Goal: Obtain resource: Download file/media

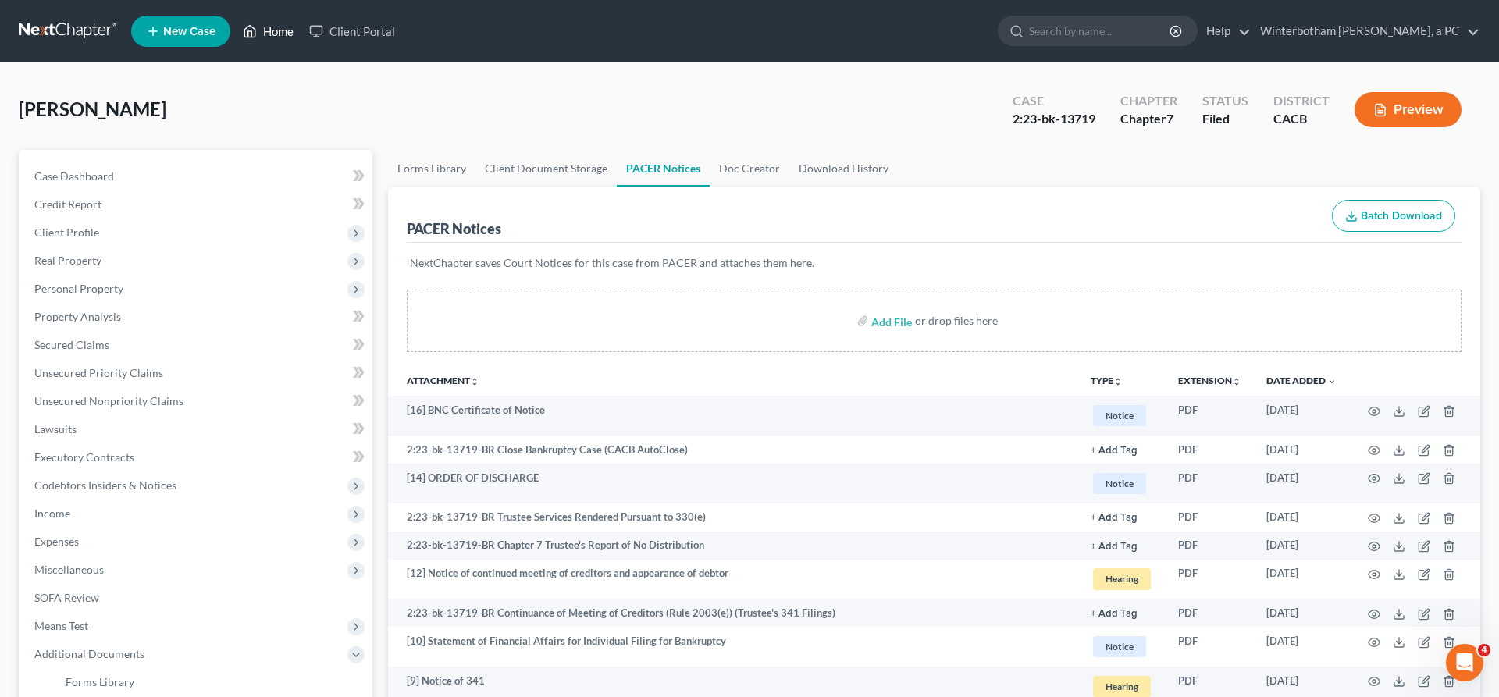
click at [235, 27] on link "Home" at bounding box center [268, 31] width 66 height 28
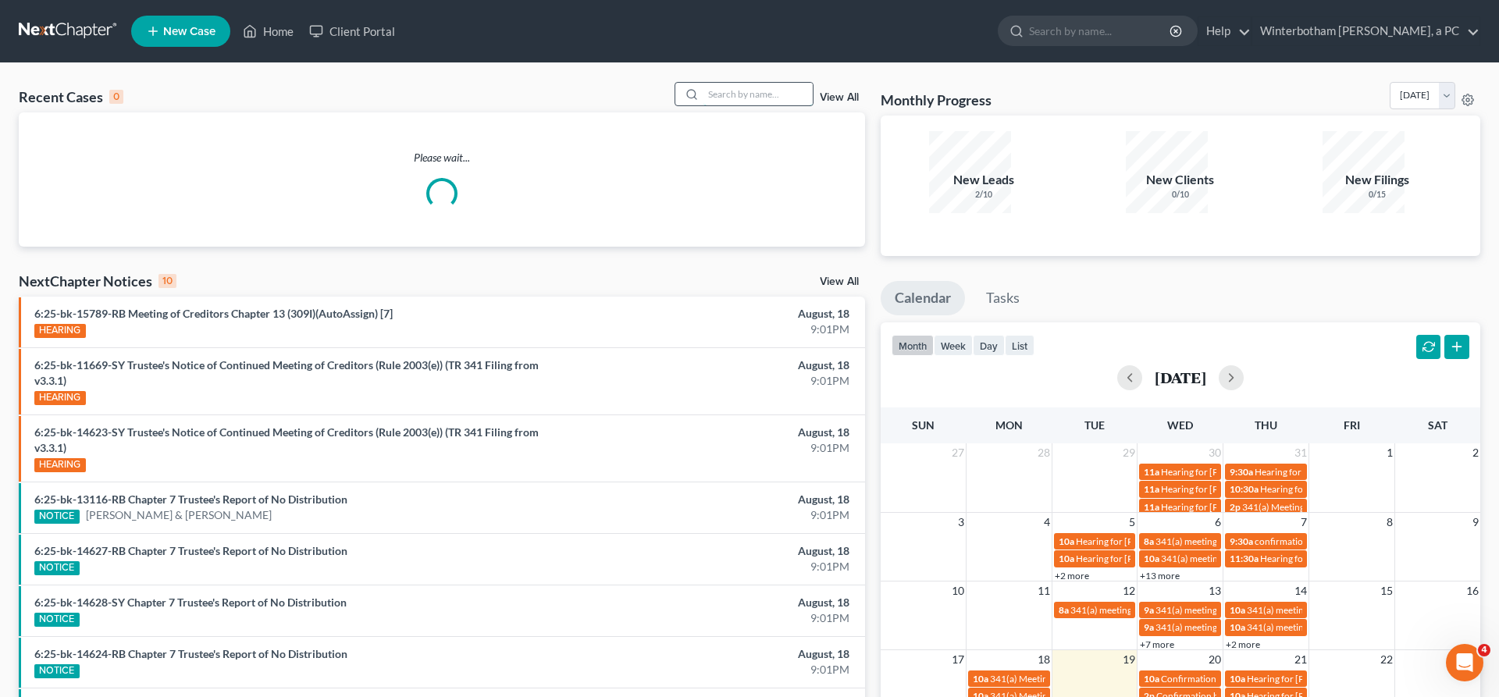
click at [772, 83] on input "search" at bounding box center [757, 94] width 109 height 23
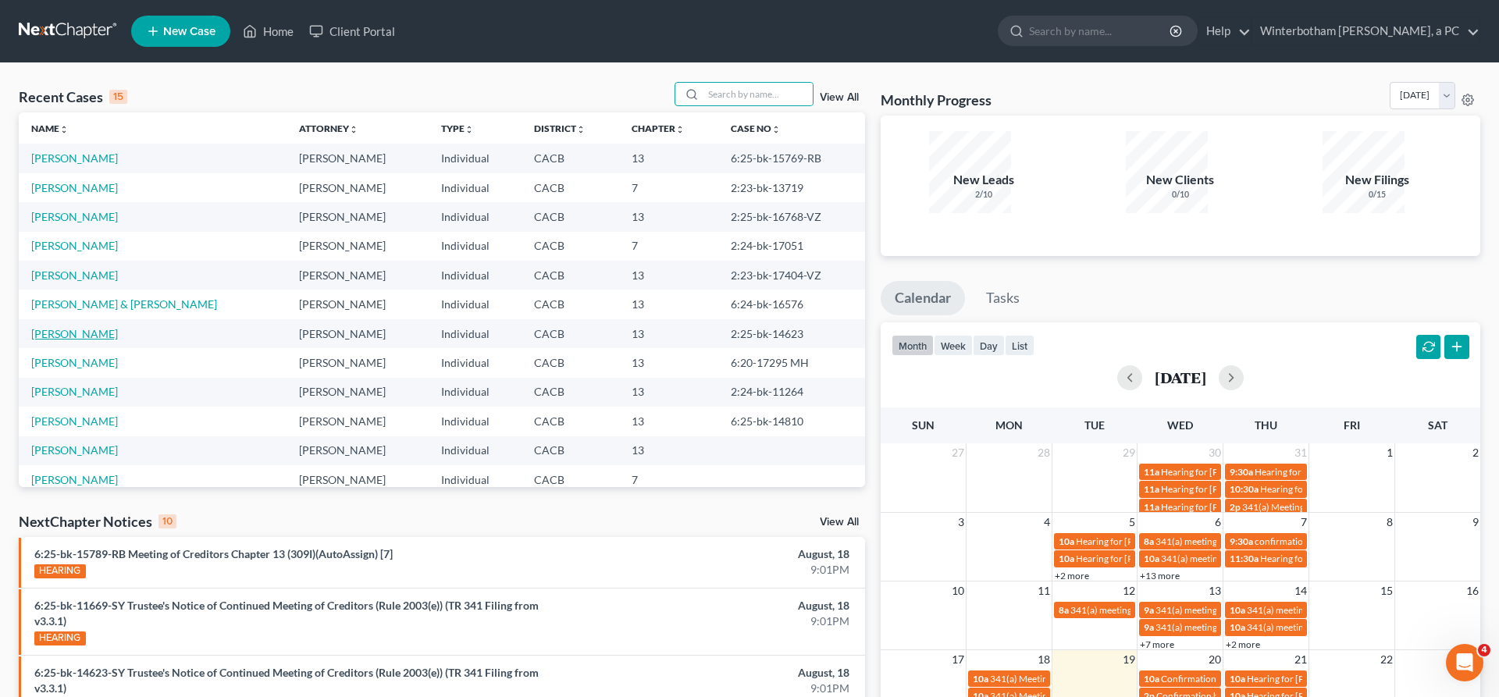
click at [68, 327] on link "[PERSON_NAME]" at bounding box center [74, 333] width 87 height 13
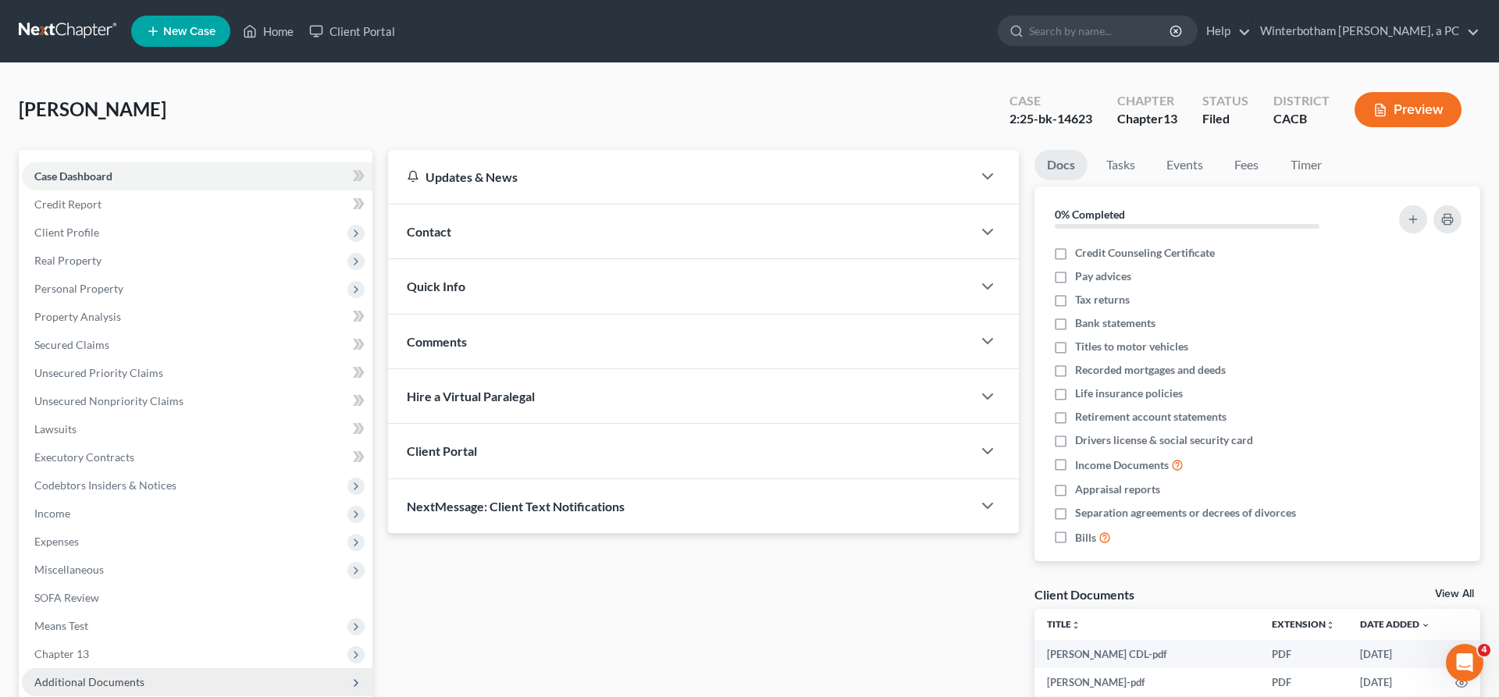
click at [70, 675] on span "Additional Documents" at bounding box center [89, 681] width 110 height 13
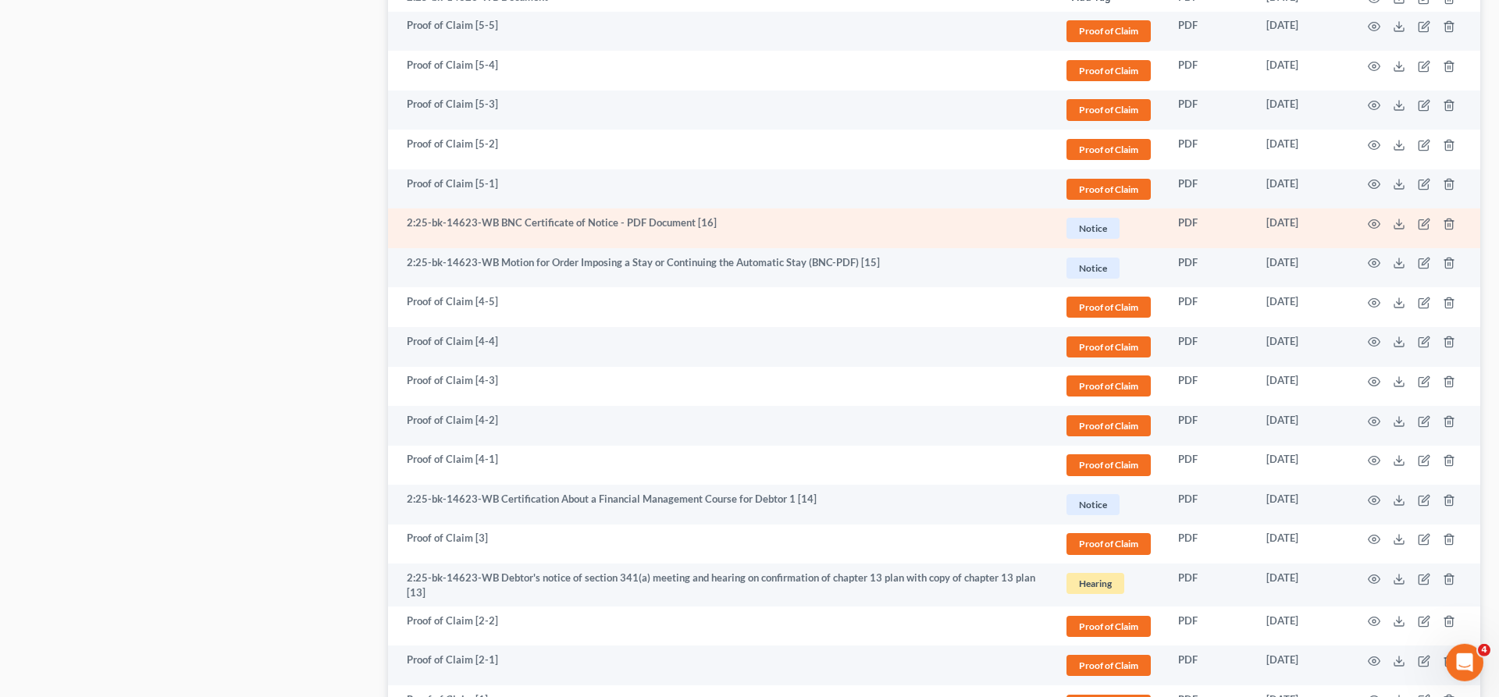
scroll to position [1049, 0]
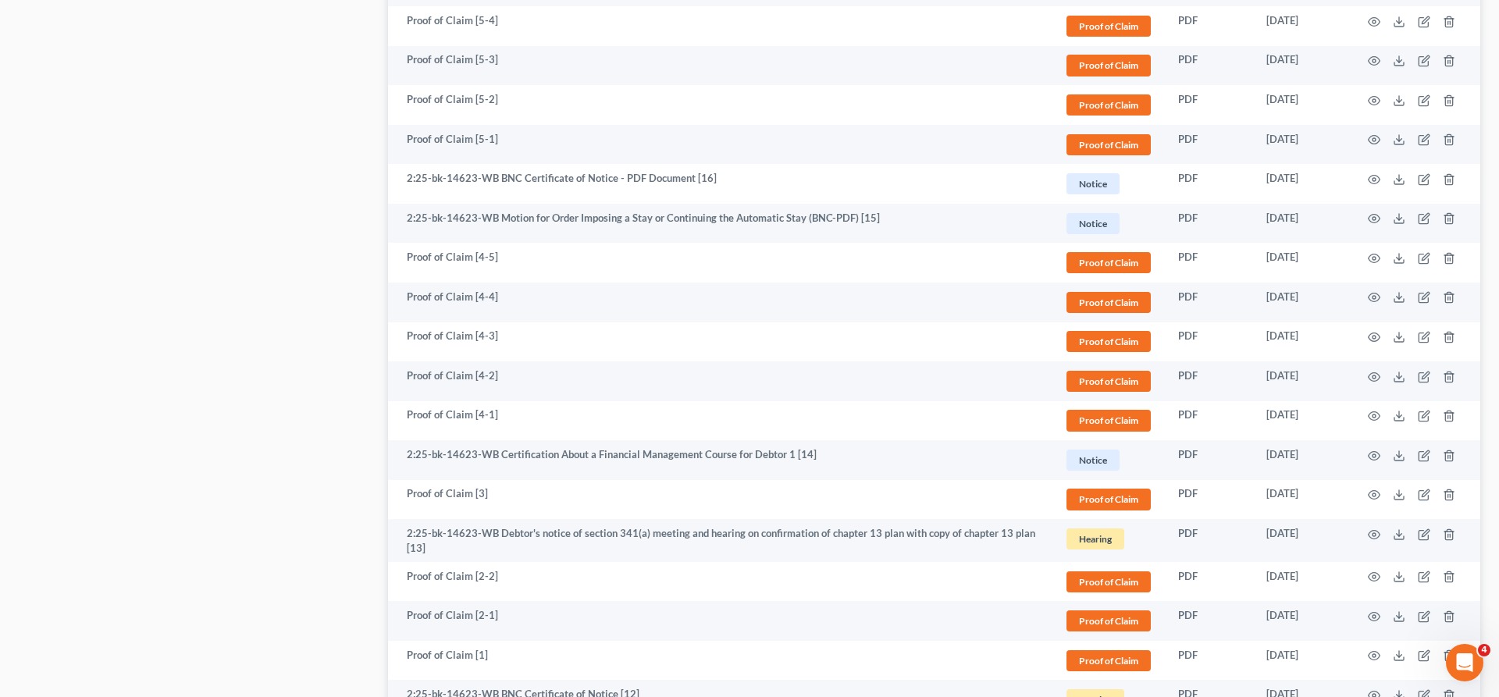
drag, startPoint x: 735, startPoint y: 557, endPoint x: 966, endPoint y: 564, distance: 230.4
click at [865, 559] on tbody "2:25-bk-14623-WB Declaration Setting Forth Postpetition, Preconfirmation Paymen…" at bounding box center [934, 253] width 1092 height 1812
click at [240, 339] on div "Case Dashboard Payments Invoices Payments Payments Credit Report Client Profile" at bounding box center [195, 161] width 369 height 2121
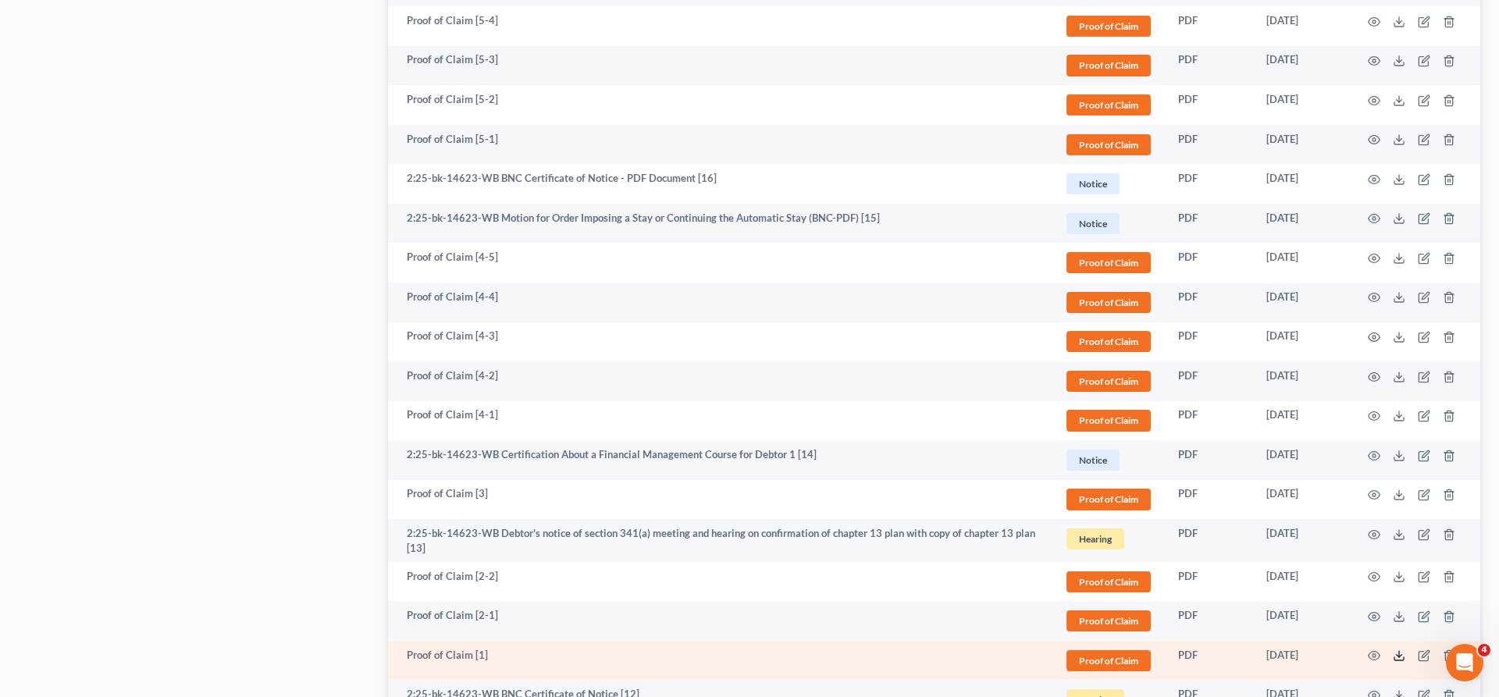
click at [1402, 655] on polyline at bounding box center [1398, 656] width 5 height 2
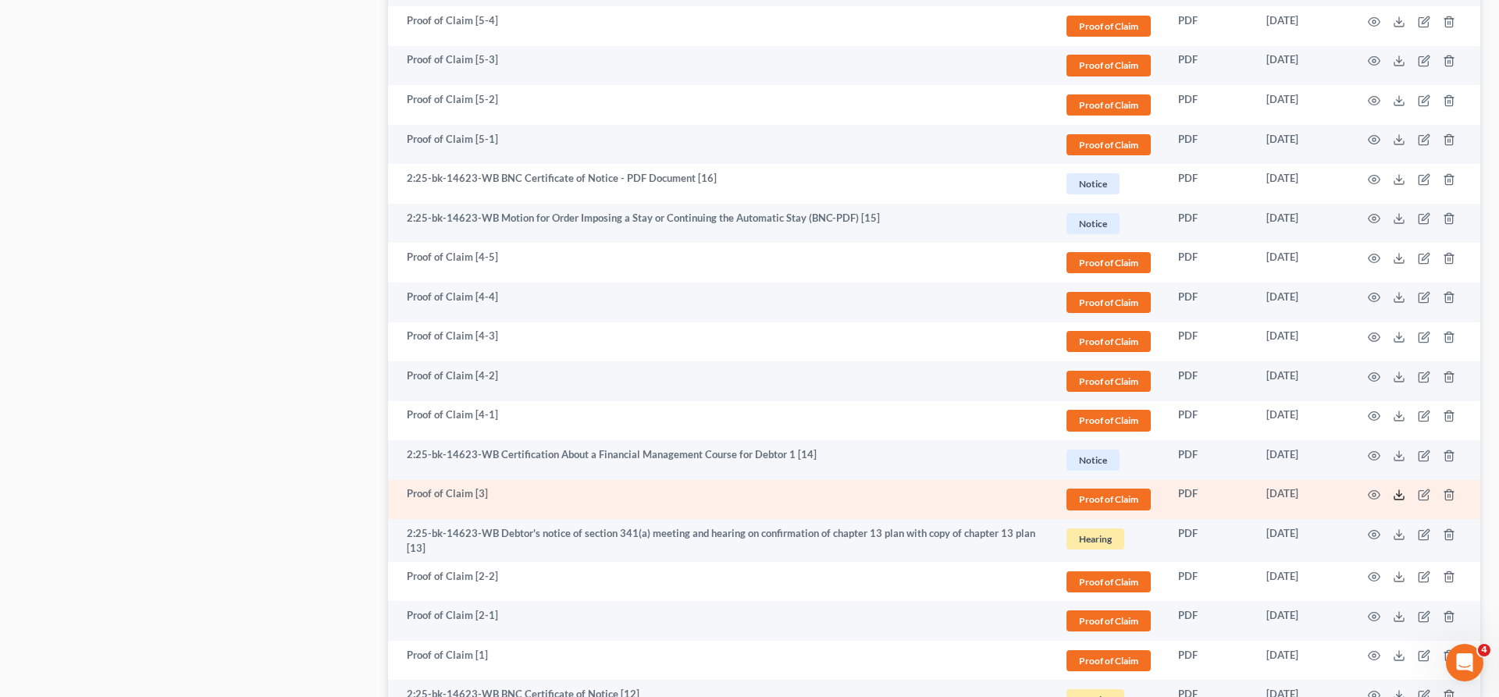
click at [1405, 489] on icon at bounding box center [1398, 495] width 12 height 12
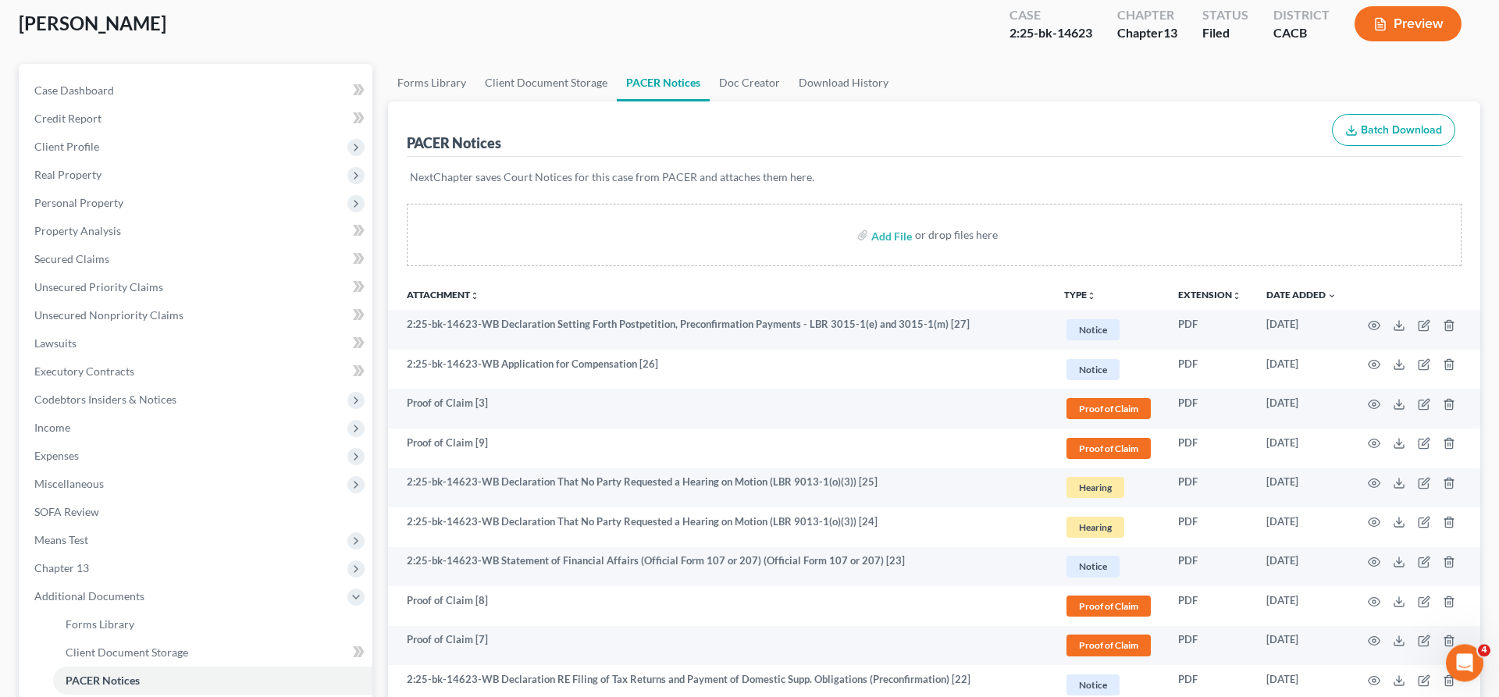
scroll to position [0, 0]
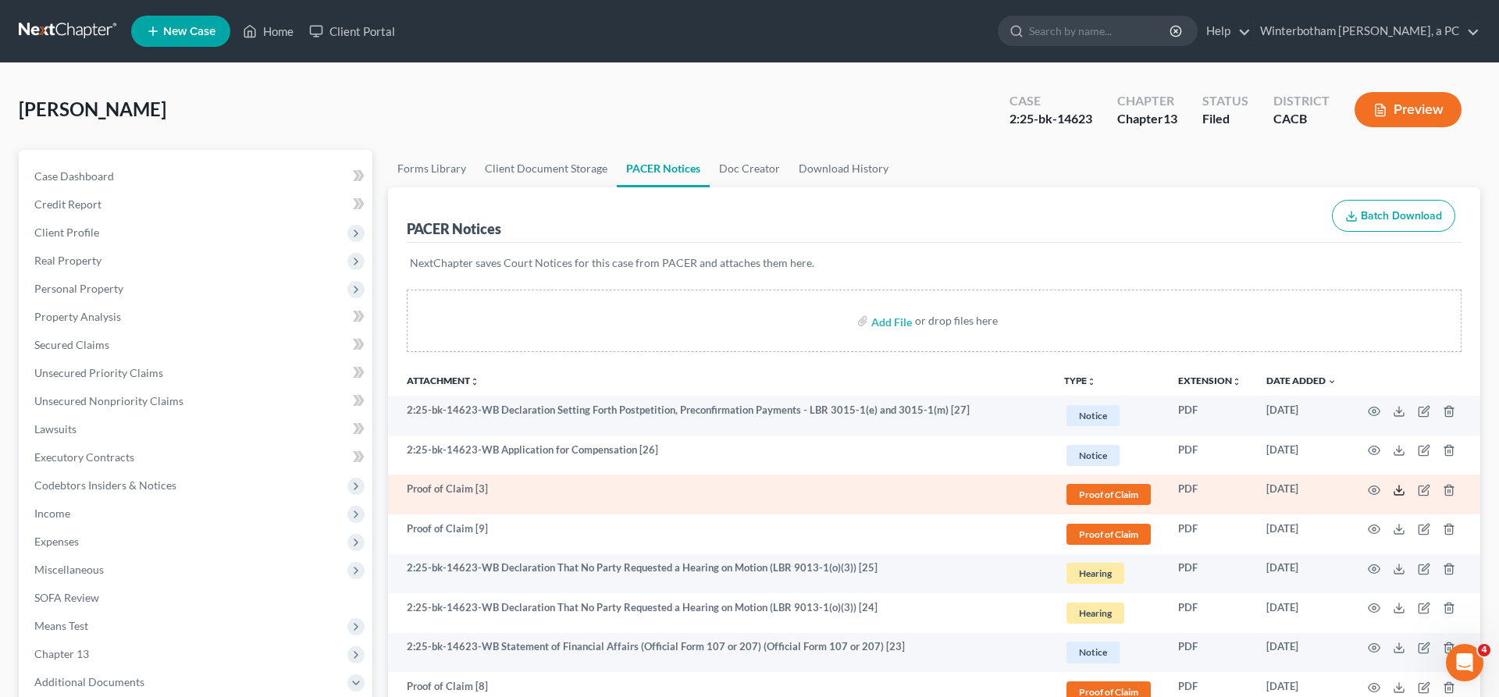
click at [1405, 484] on icon at bounding box center [1398, 490] width 12 height 12
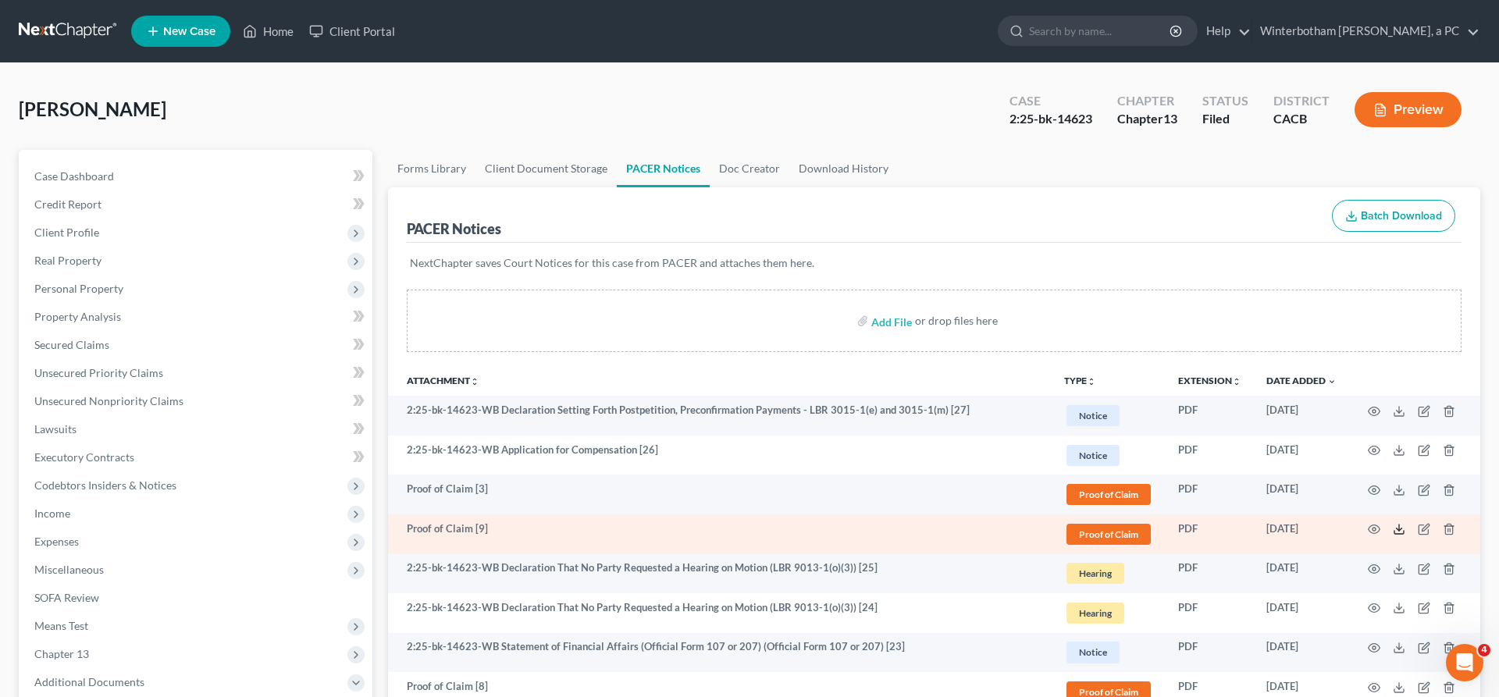
click at [1402, 528] on polyline at bounding box center [1398, 529] width 5 height 2
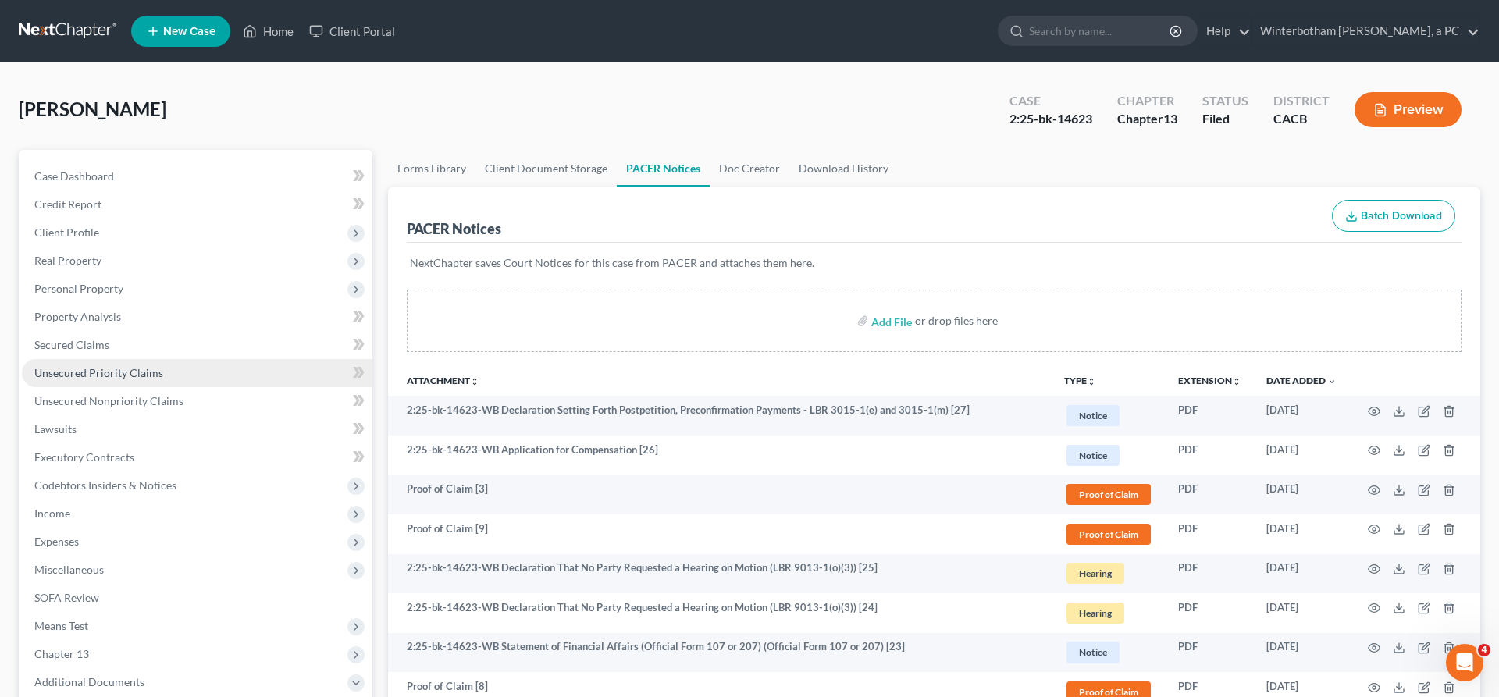
click at [123, 359] on link "Unsecured Priority Claims" at bounding box center [197, 373] width 350 height 28
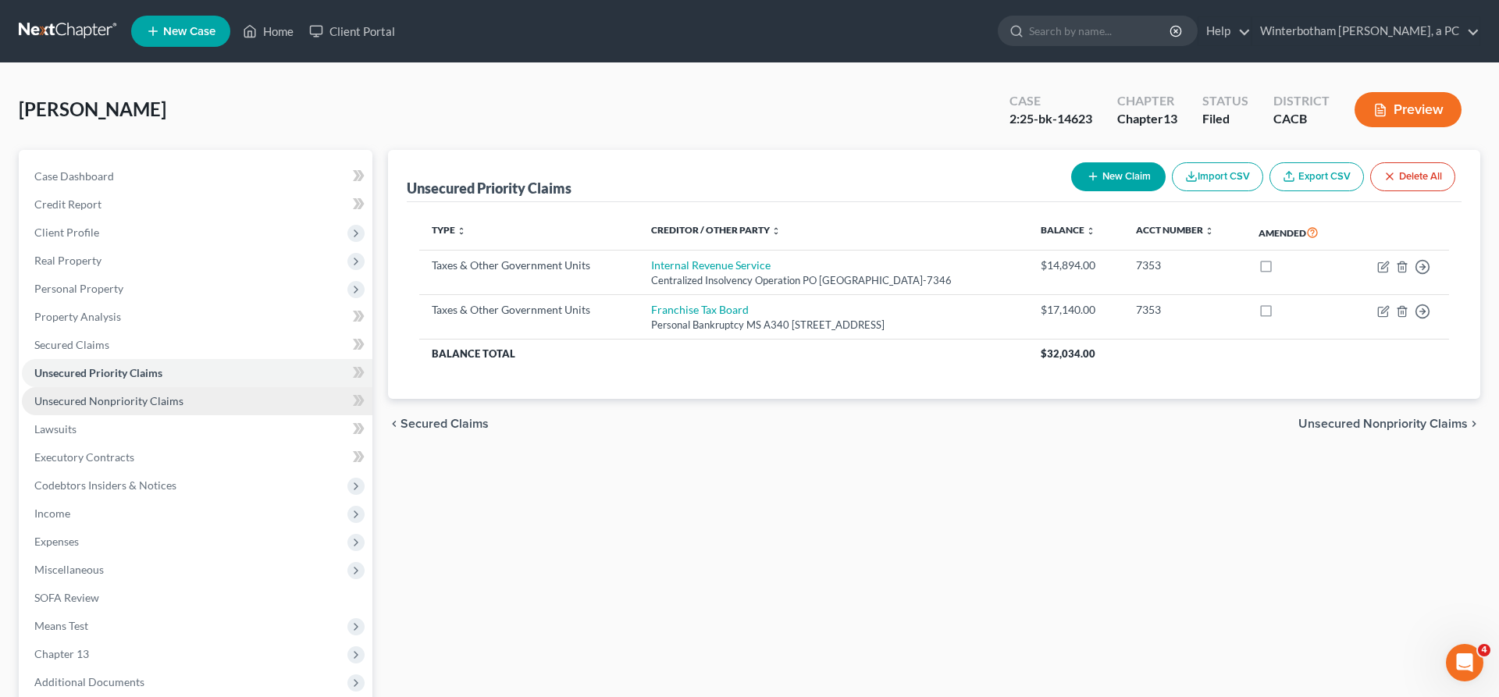
click at [53, 394] on span "Unsecured Nonpriority Claims" at bounding box center [108, 400] width 149 height 13
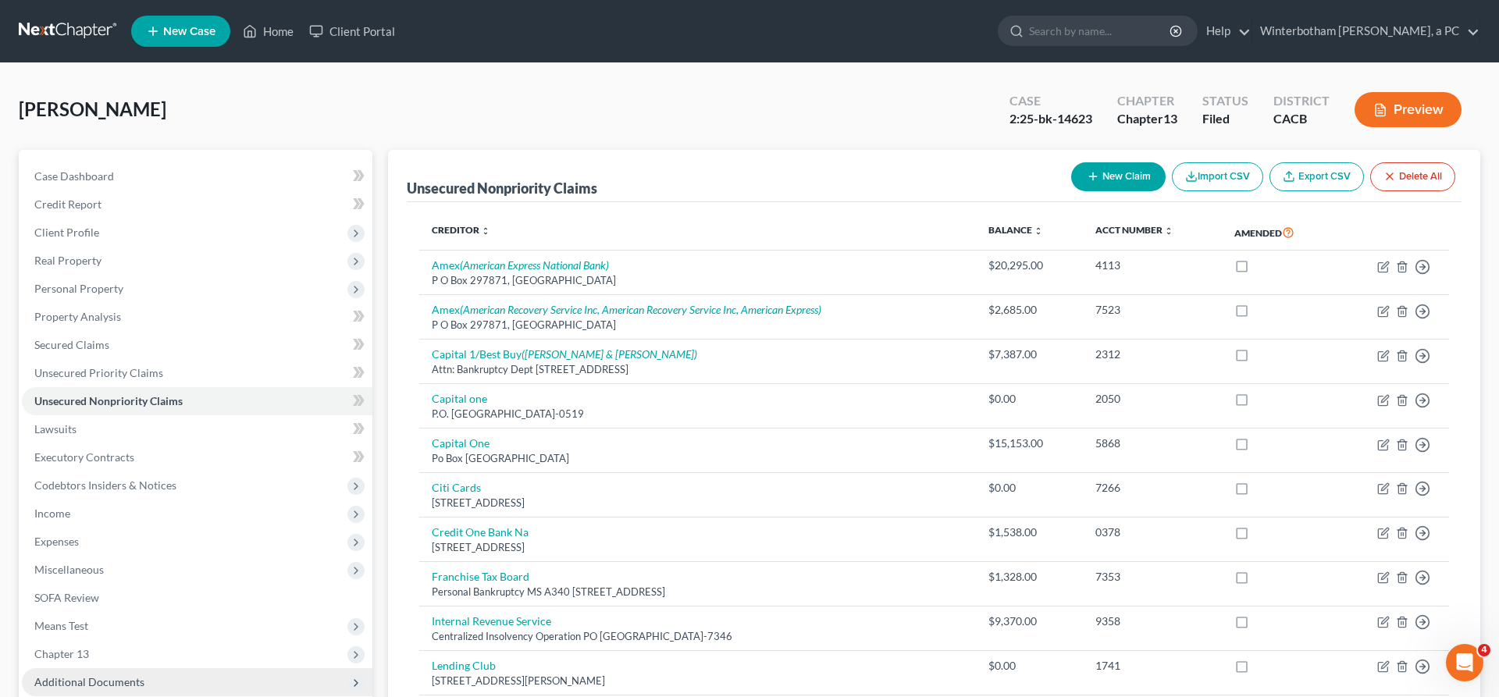
click at [137, 668] on span "Additional Documents" at bounding box center [197, 682] width 350 height 28
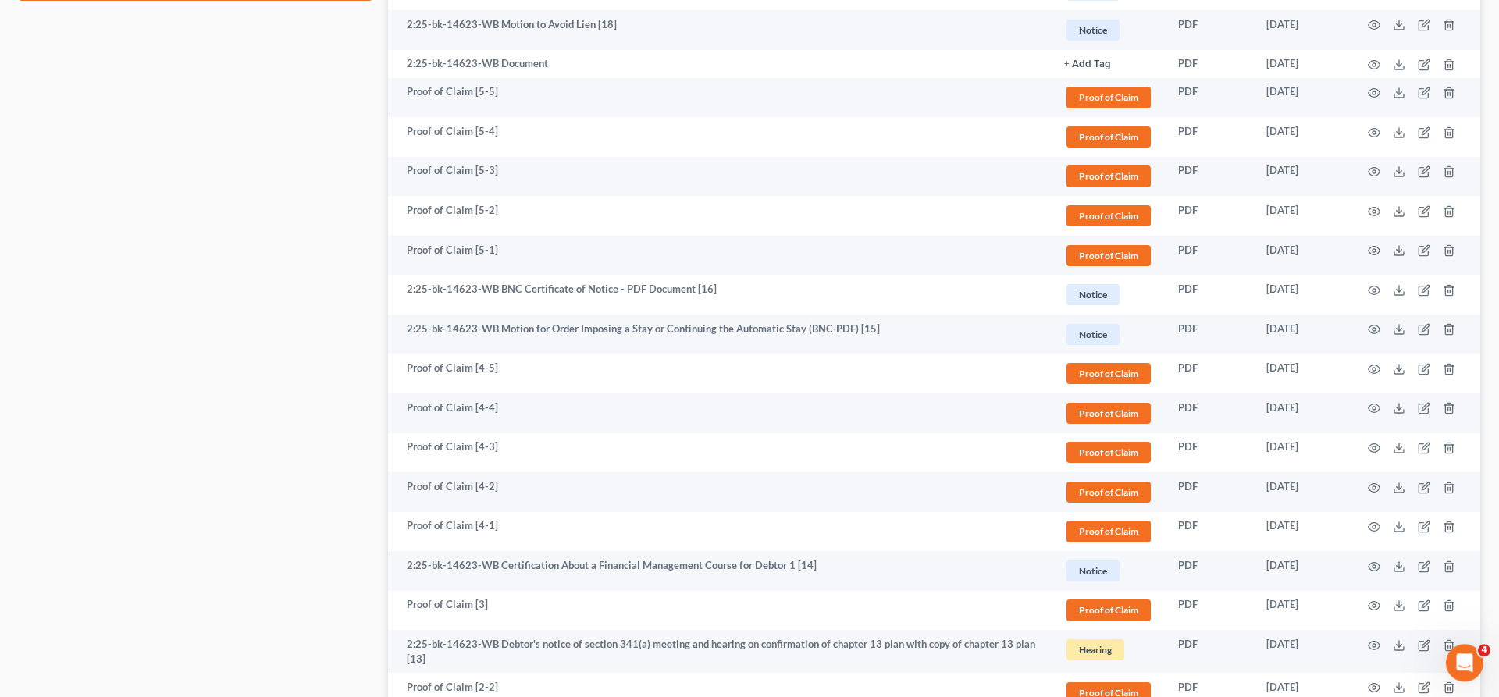
scroll to position [1202, 0]
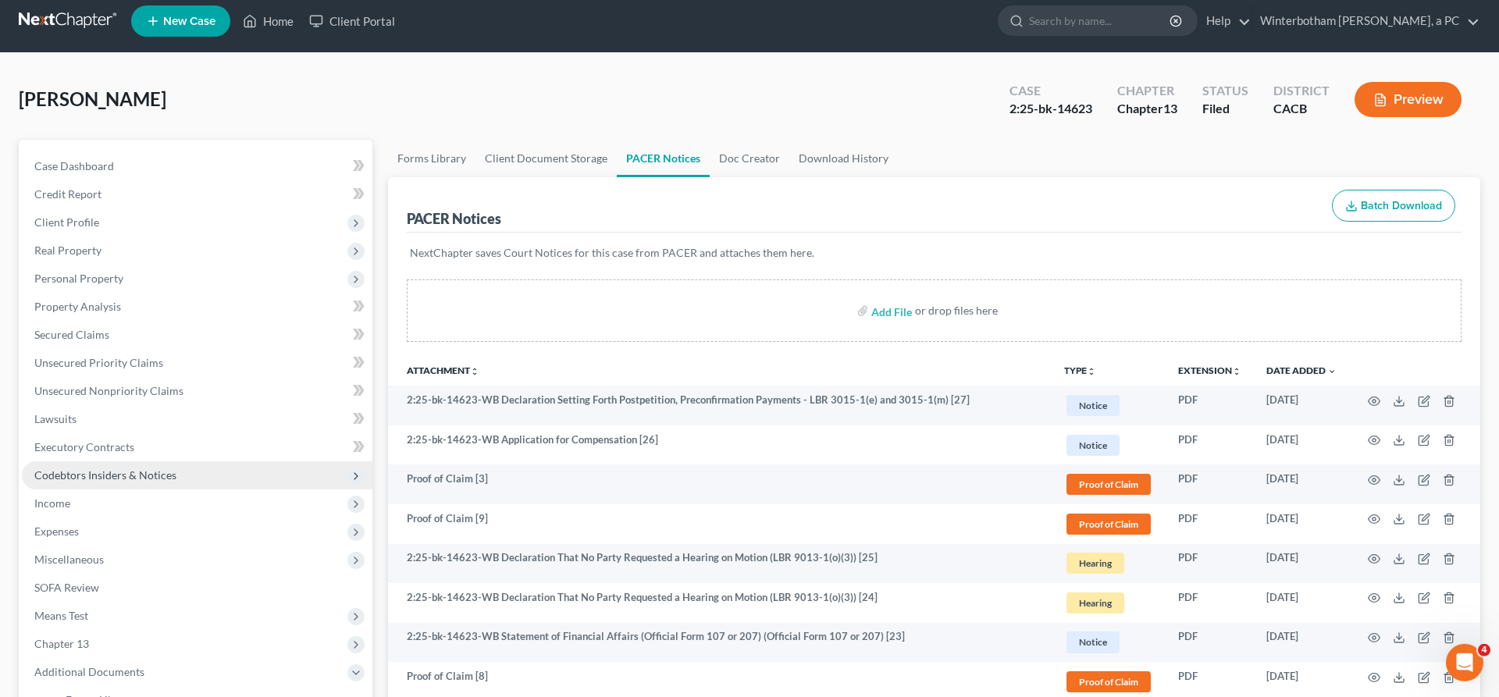
scroll to position [66, 0]
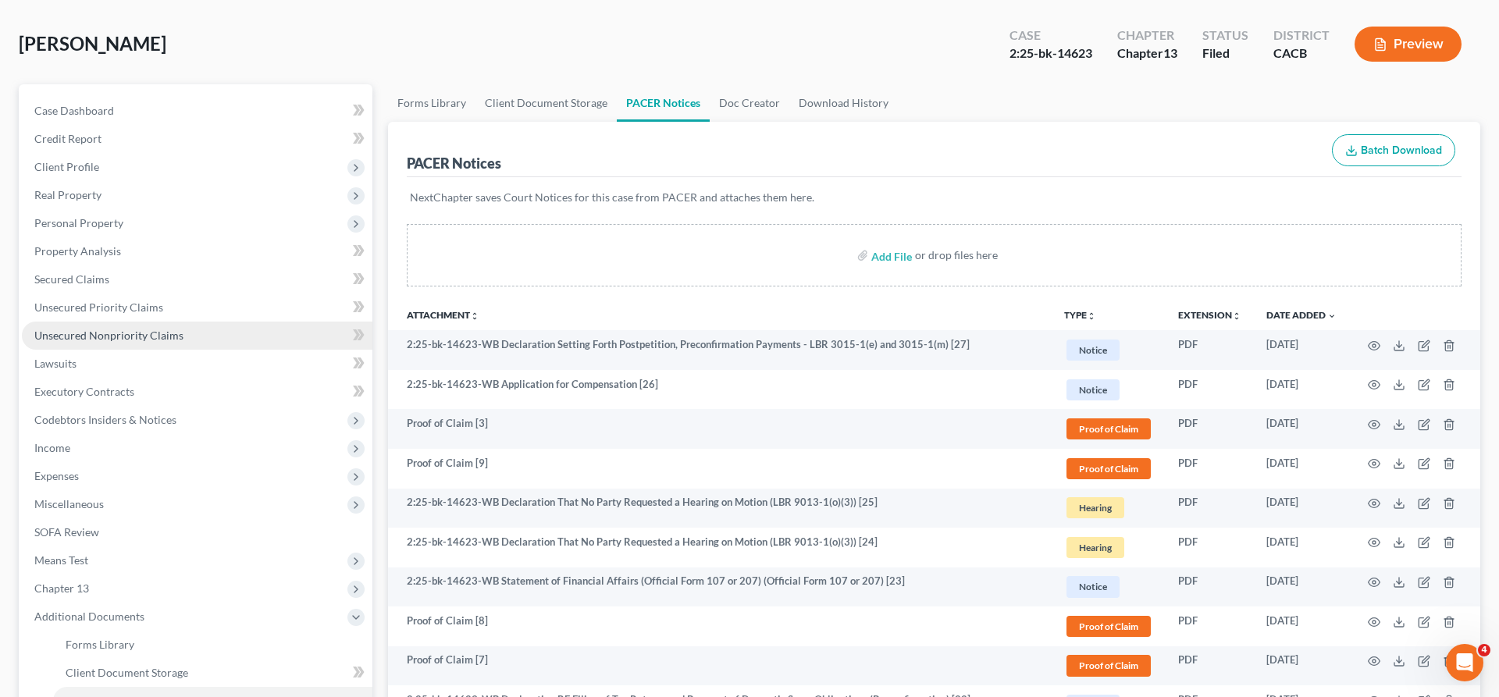
click at [123, 329] on span "Unsecured Nonpriority Claims" at bounding box center [108, 335] width 149 height 13
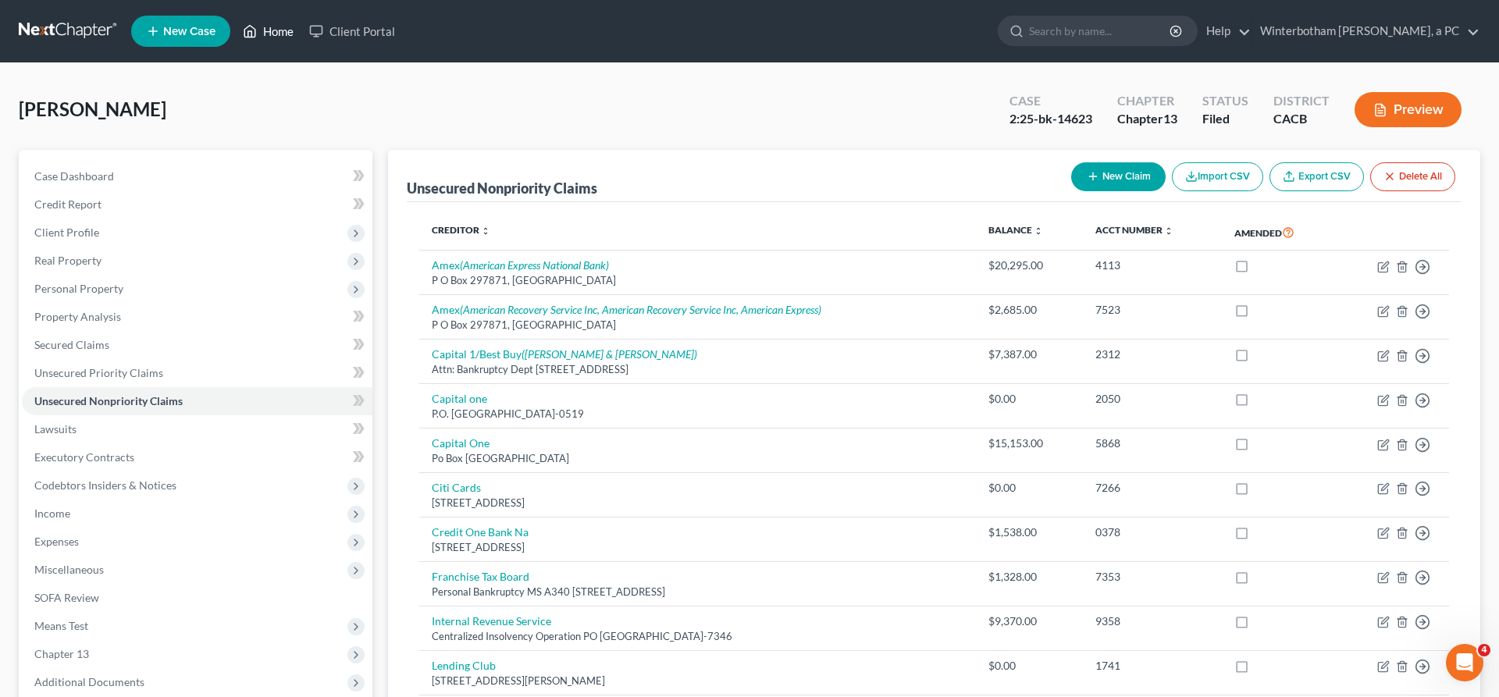
click at [235, 27] on link "Home" at bounding box center [268, 31] width 66 height 28
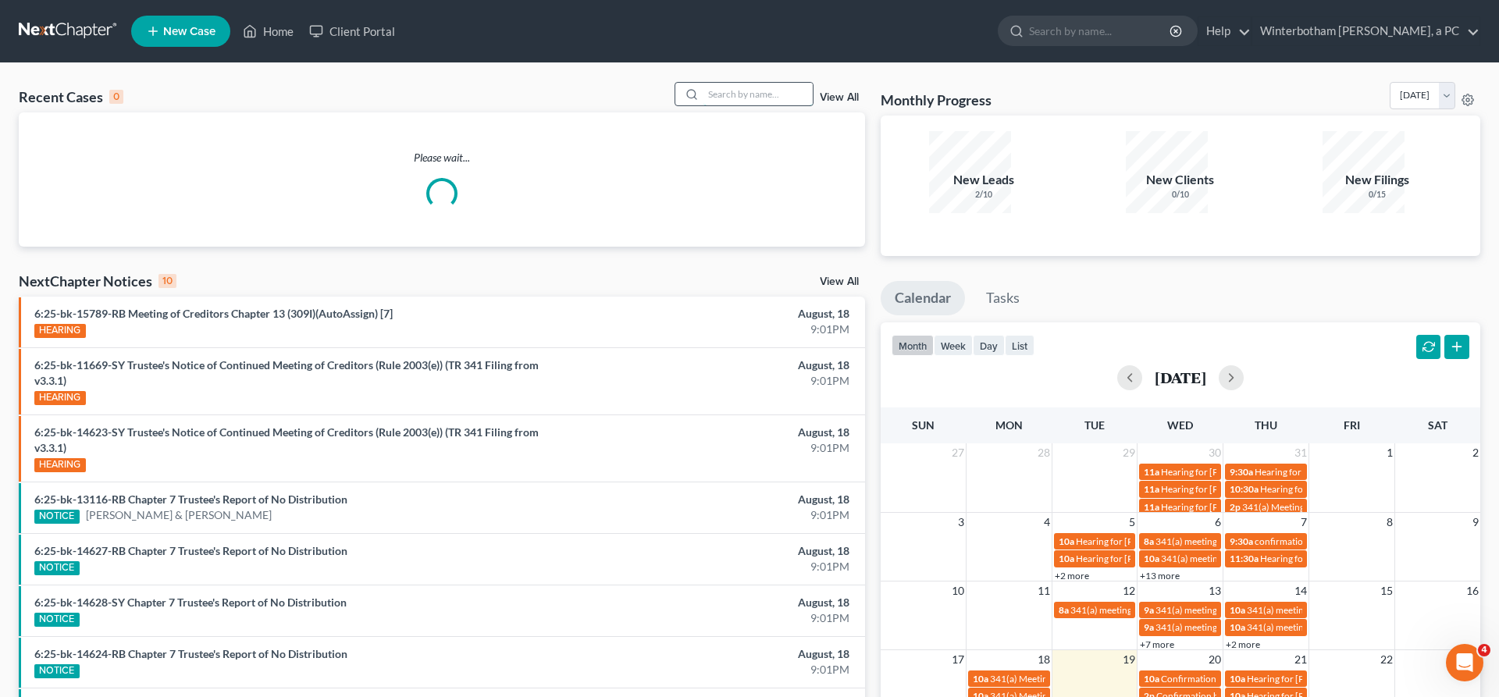
click at [781, 83] on input "search" at bounding box center [757, 94] width 109 height 23
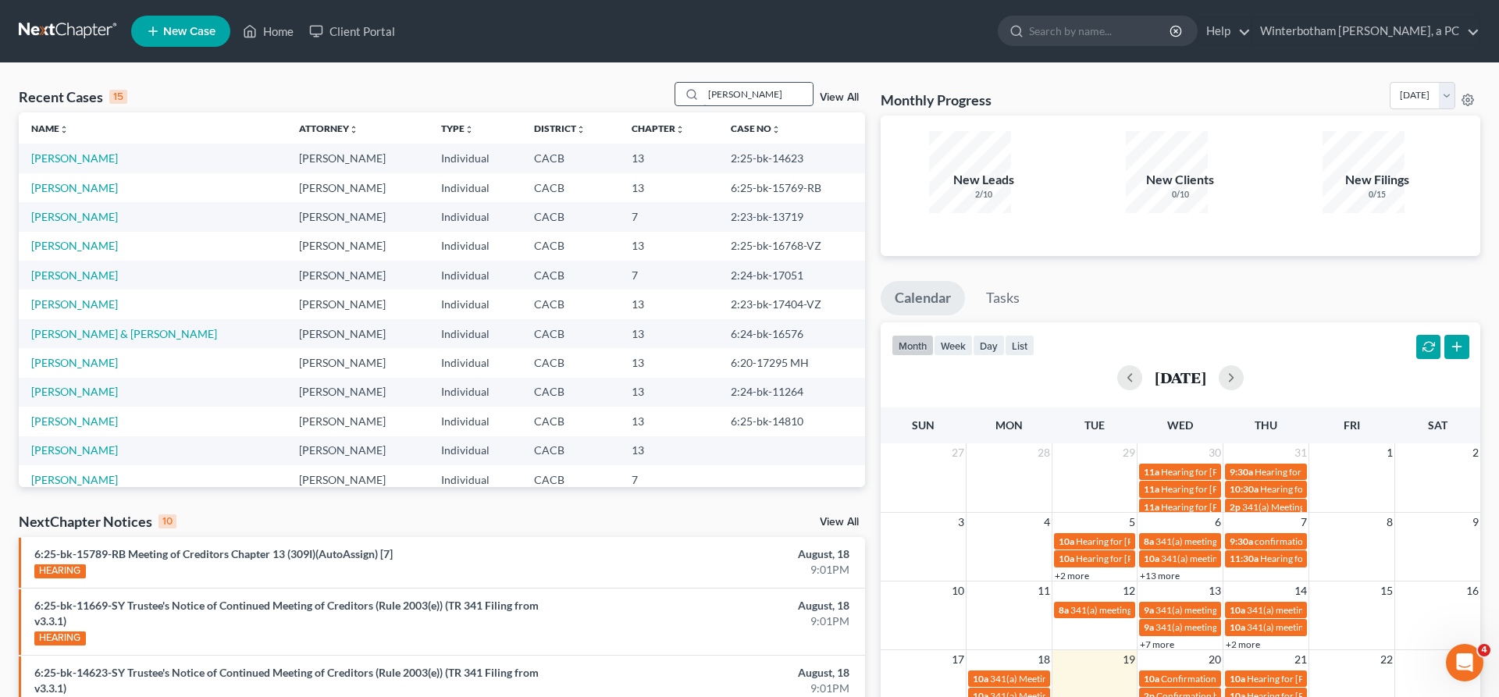
type input "[PERSON_NAME]"
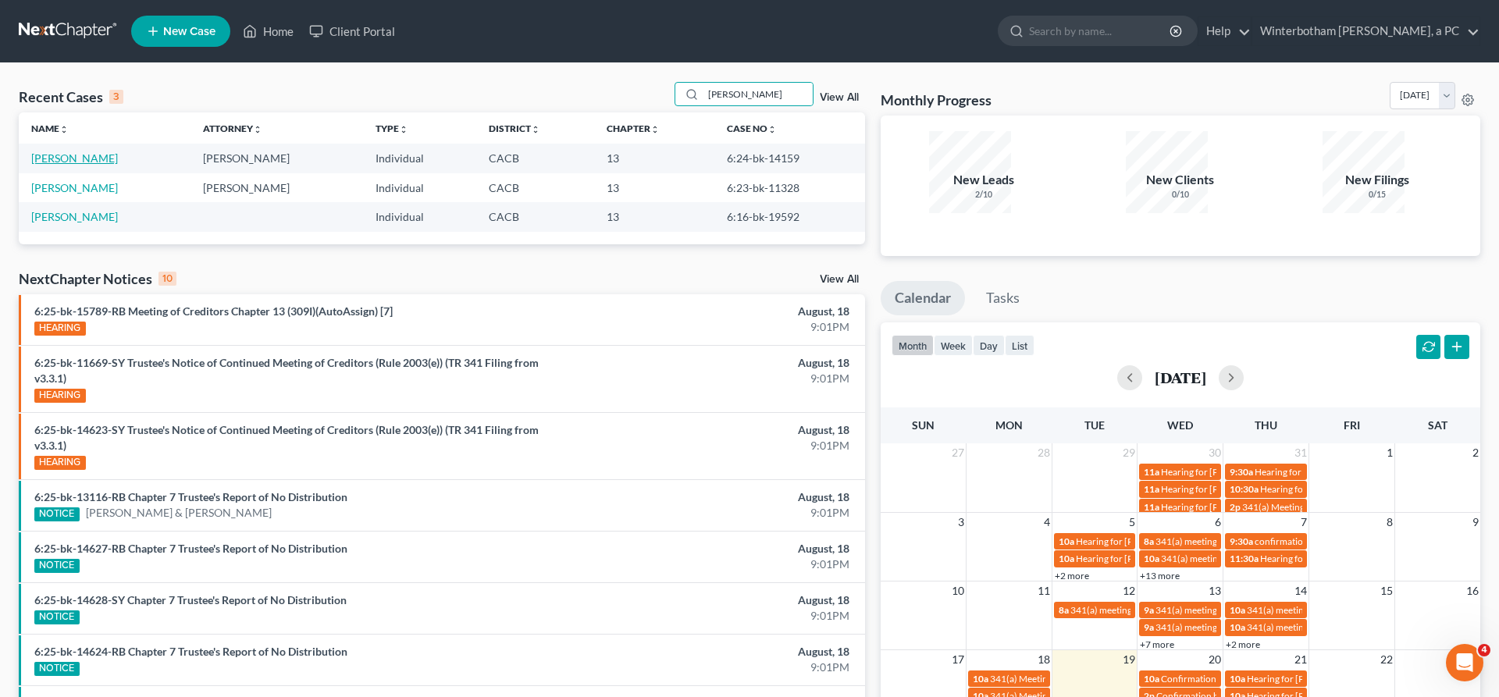
click at [48, 151] on link "[PERSON_NAME]" at bounding box center [74, 157] width 87 height 13
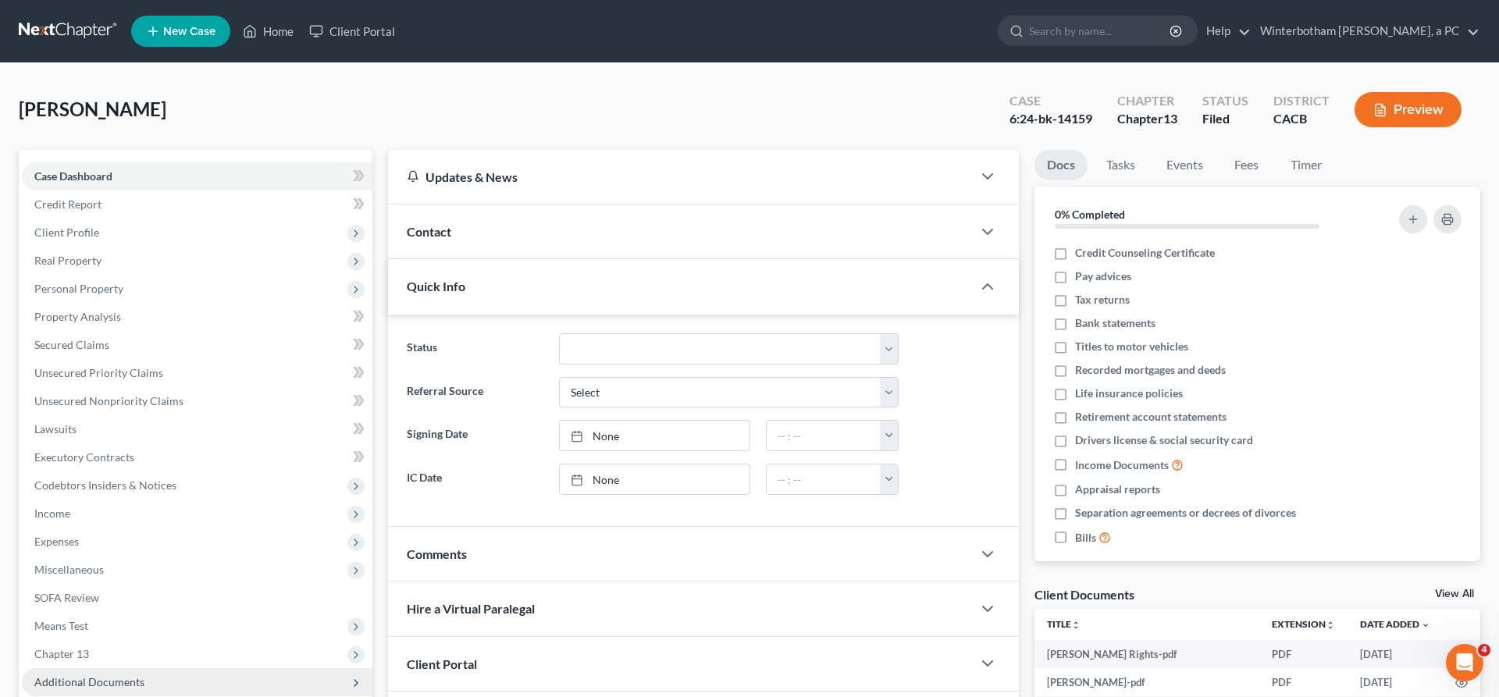
click at [115, 668] on span "Additional Documents" at bounding box center [197, 682] width 350 height 28
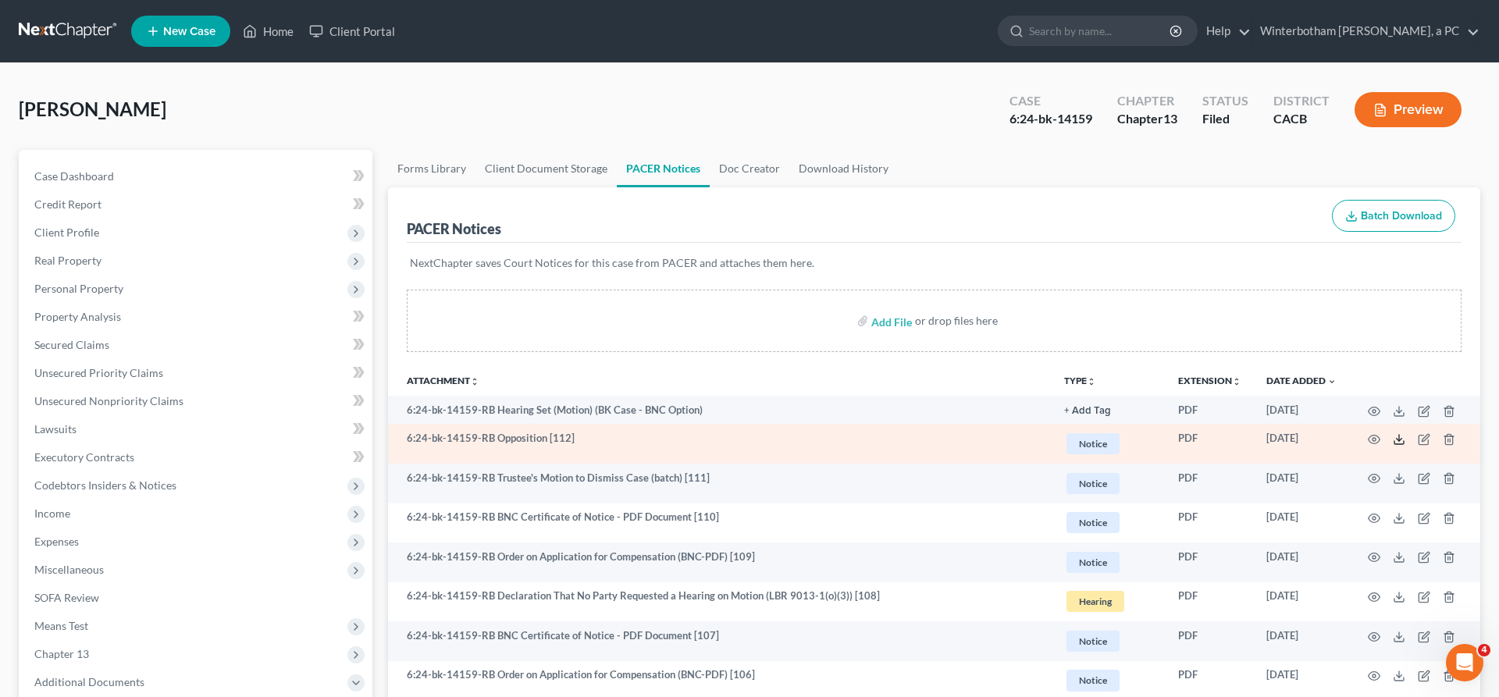
click at [1405, 433] on icon at bounding box center [1398, 439] width 12 height 12
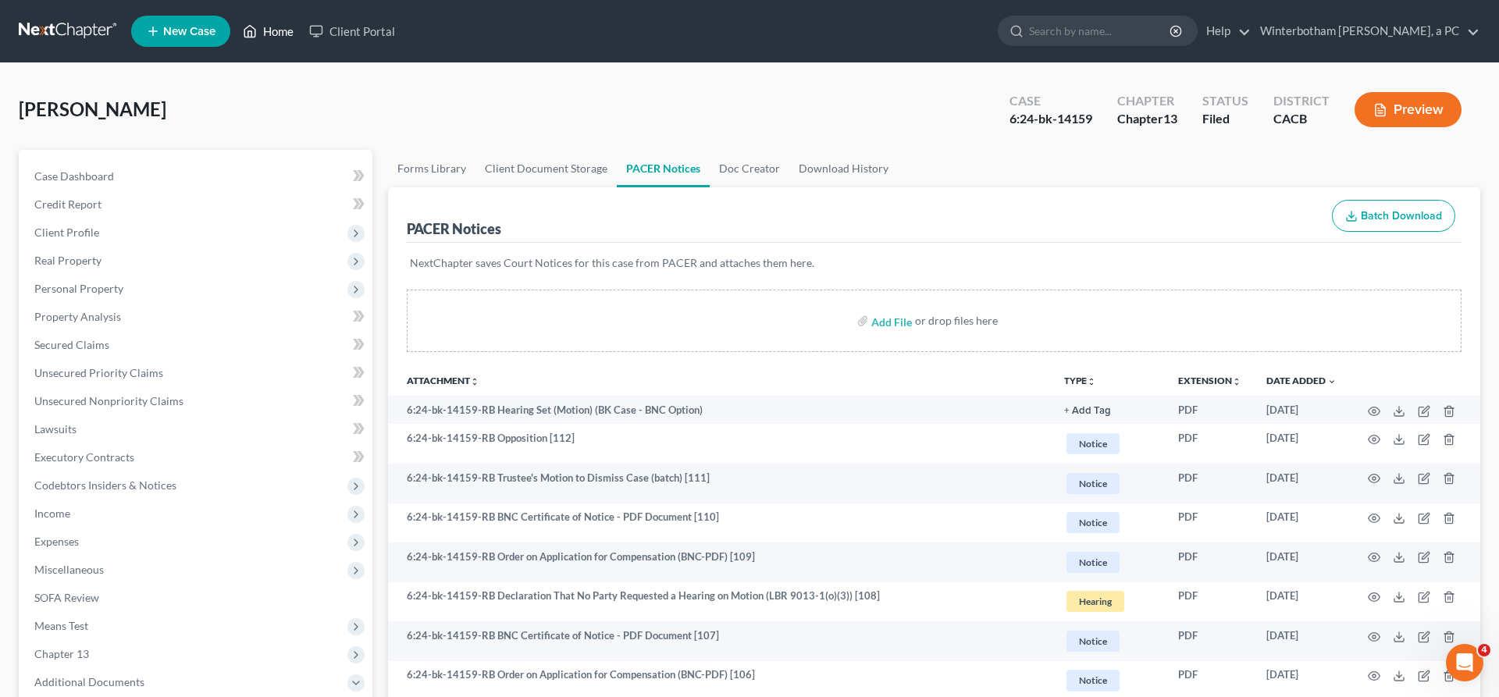
click at [235, 23] on link "Home" at bounding box center [268, 31] width 66 height 28
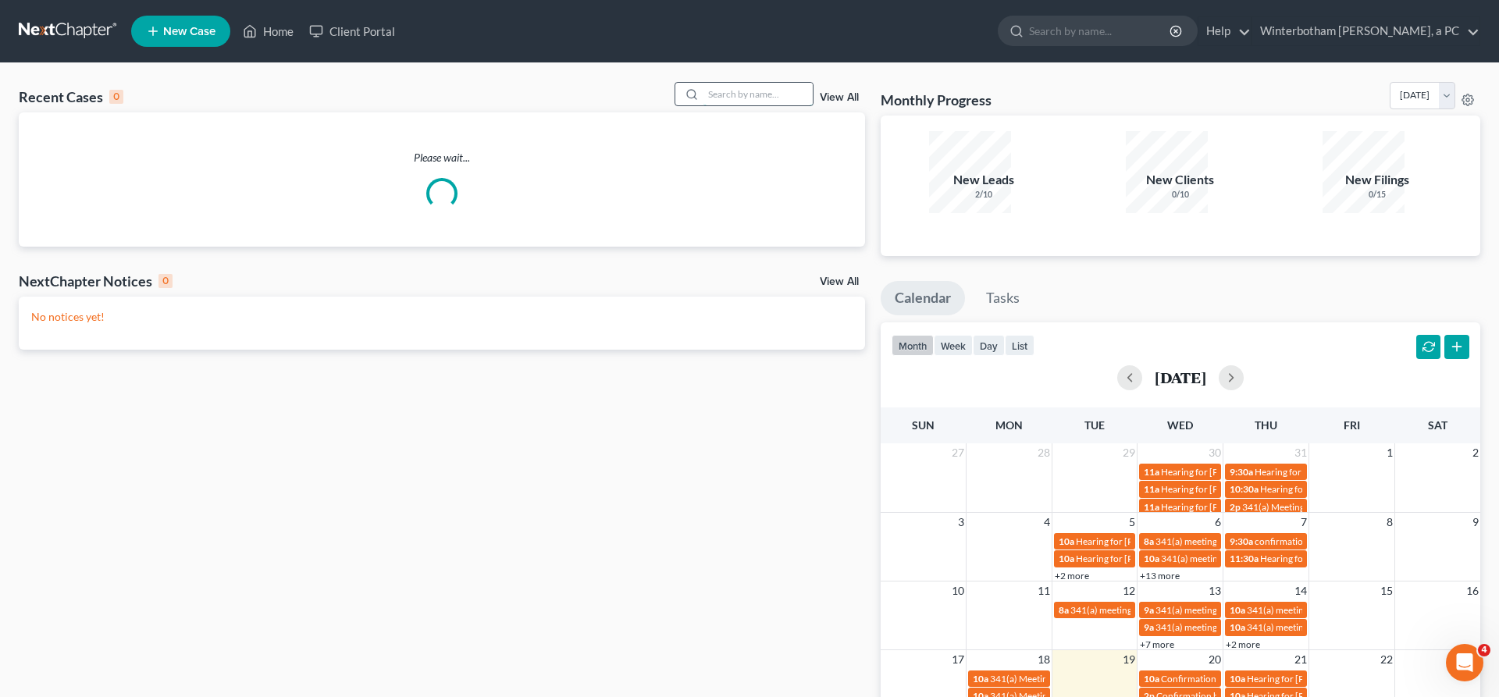
click at [751, 83] on input "search" at bounding box center [757, 94] width 109 height 23
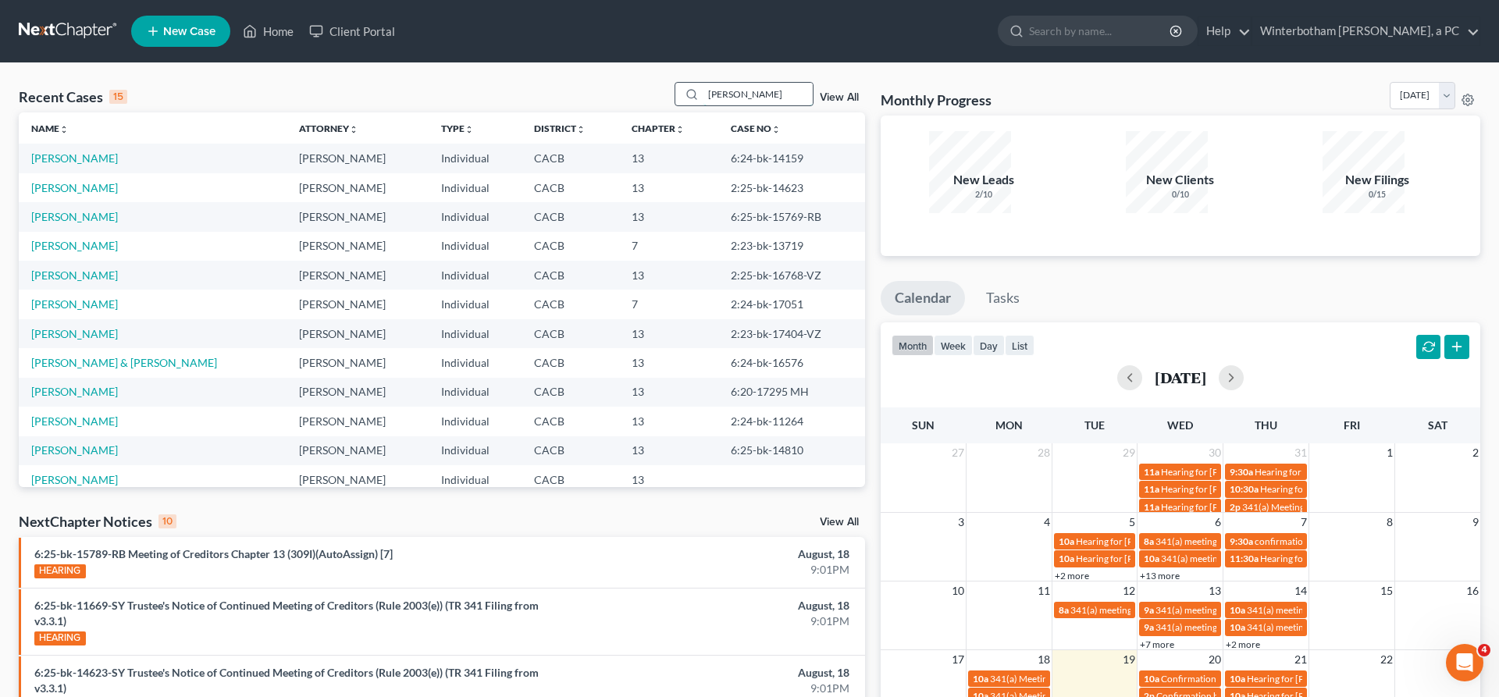
type input "[PERSON_NAME]"
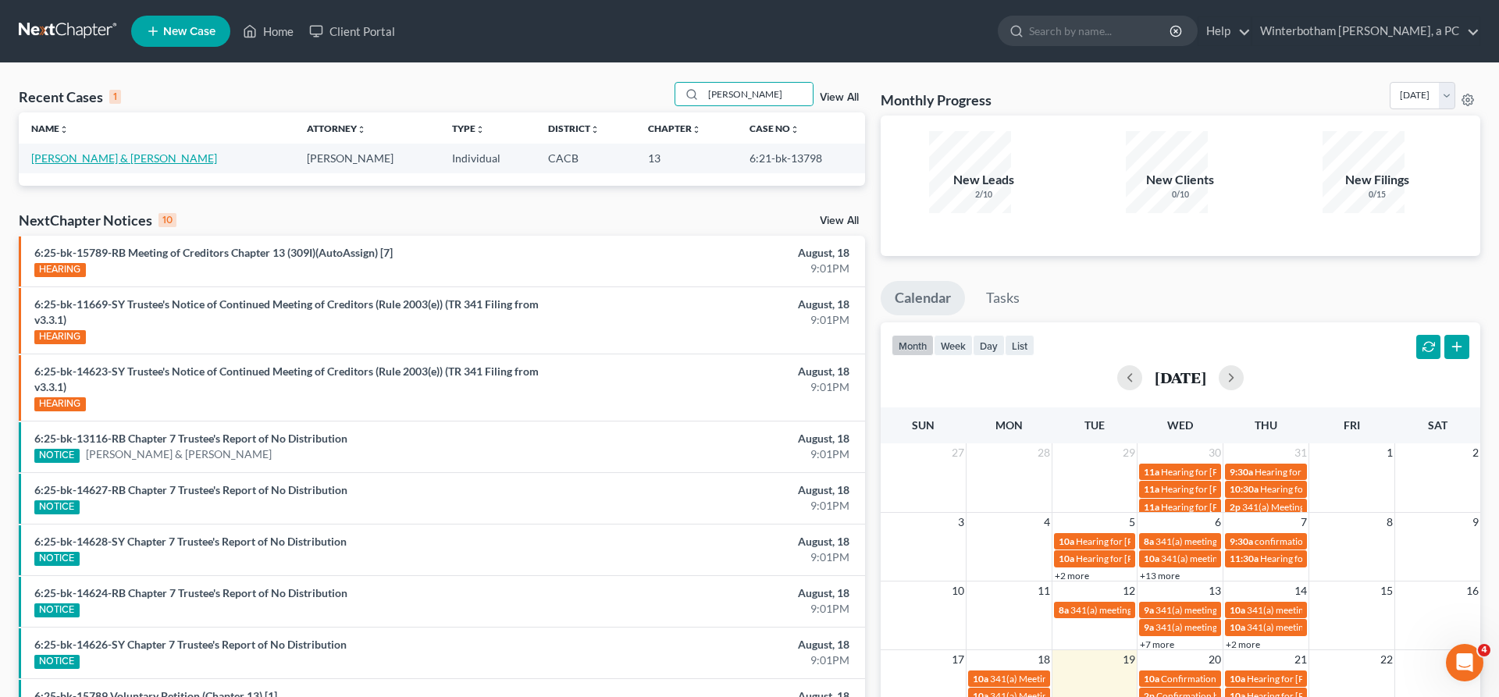
click at [87, 151] on link "[PERSON_NAME] & [PERSON_NAME]" at bounding box center [124, 157] width 186 height 13
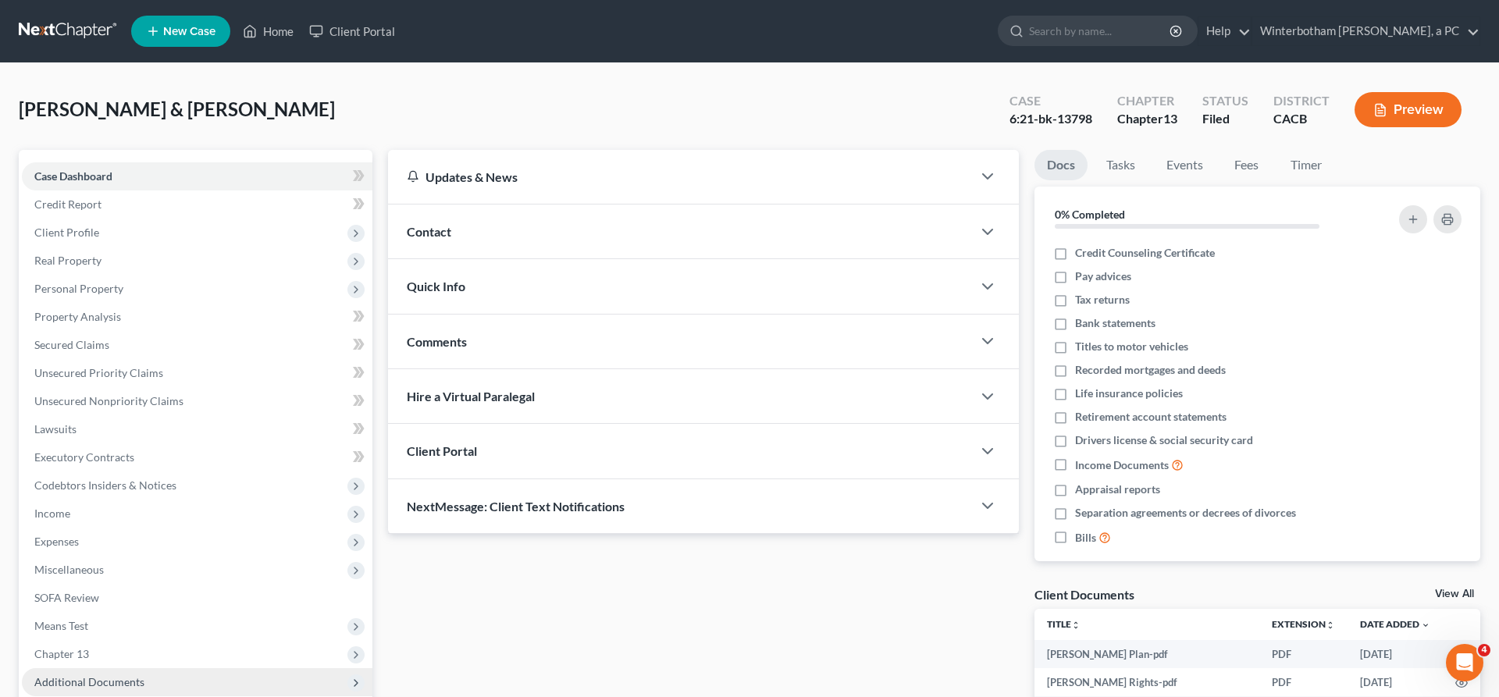
click at [94, 675] on span "Additional Documents" at bounding box center [89, 681] width 110 height 13
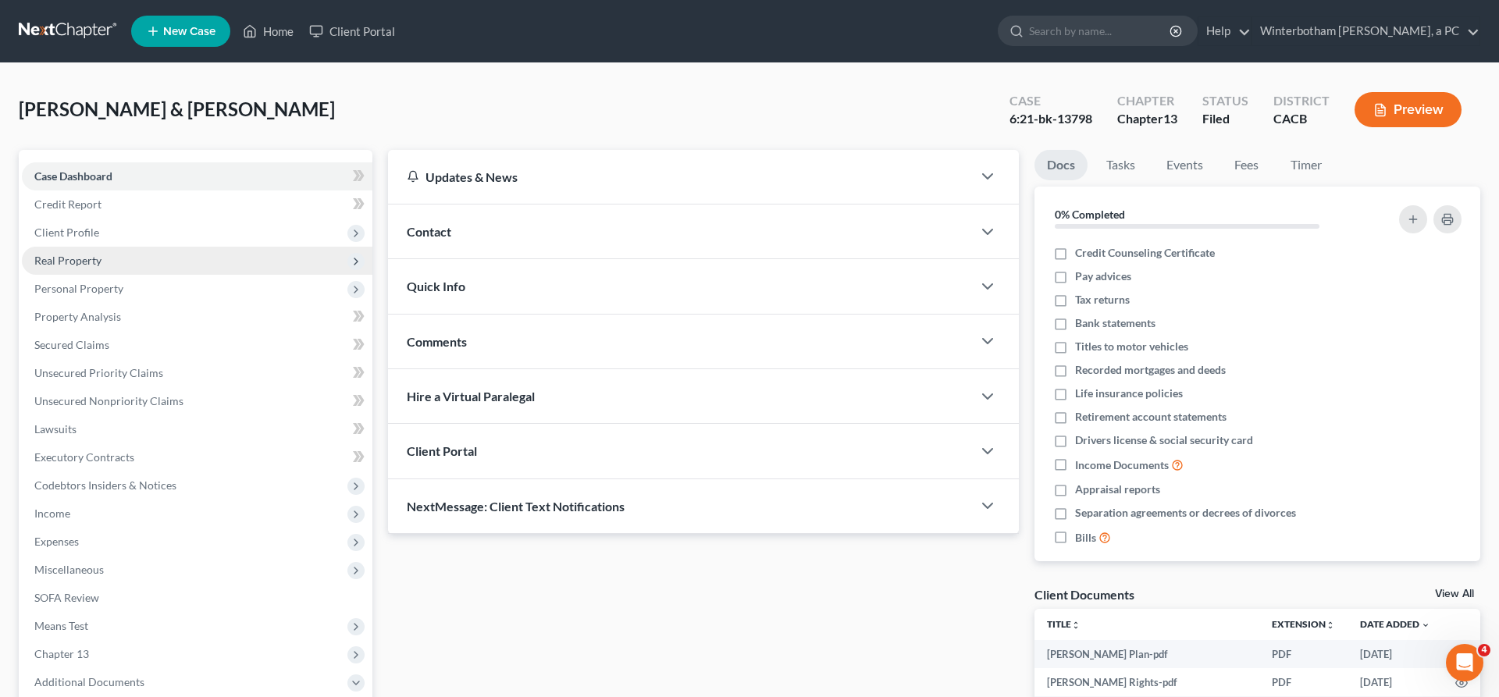
click at [78, 247] on span "Real Property" at bounding box center [197, 261] width 350 height 28
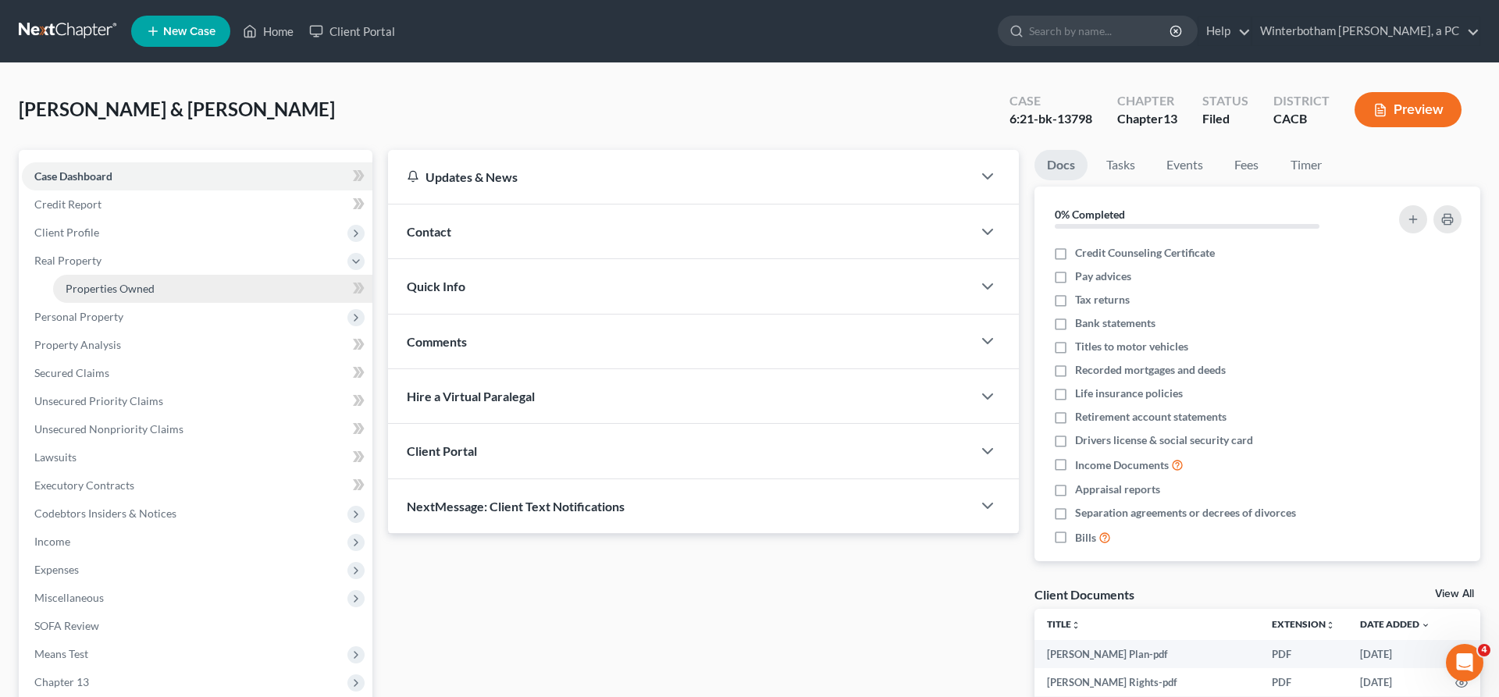
click at [98, 282] on span "Properties Owned" at bounding box center [110, 288] width 89 height 13
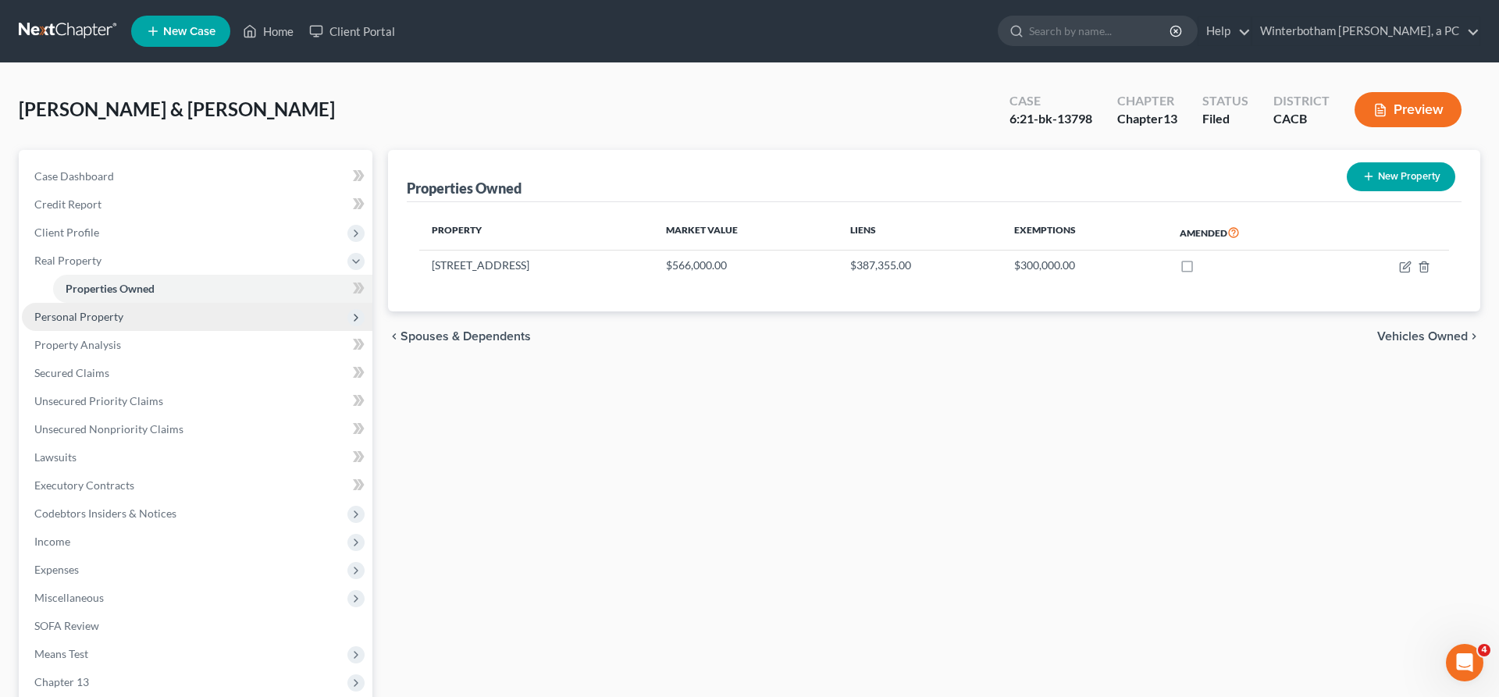
click at [99, 303] on span "Personal Property" at bounding box center [197, 317] width 350 height 28
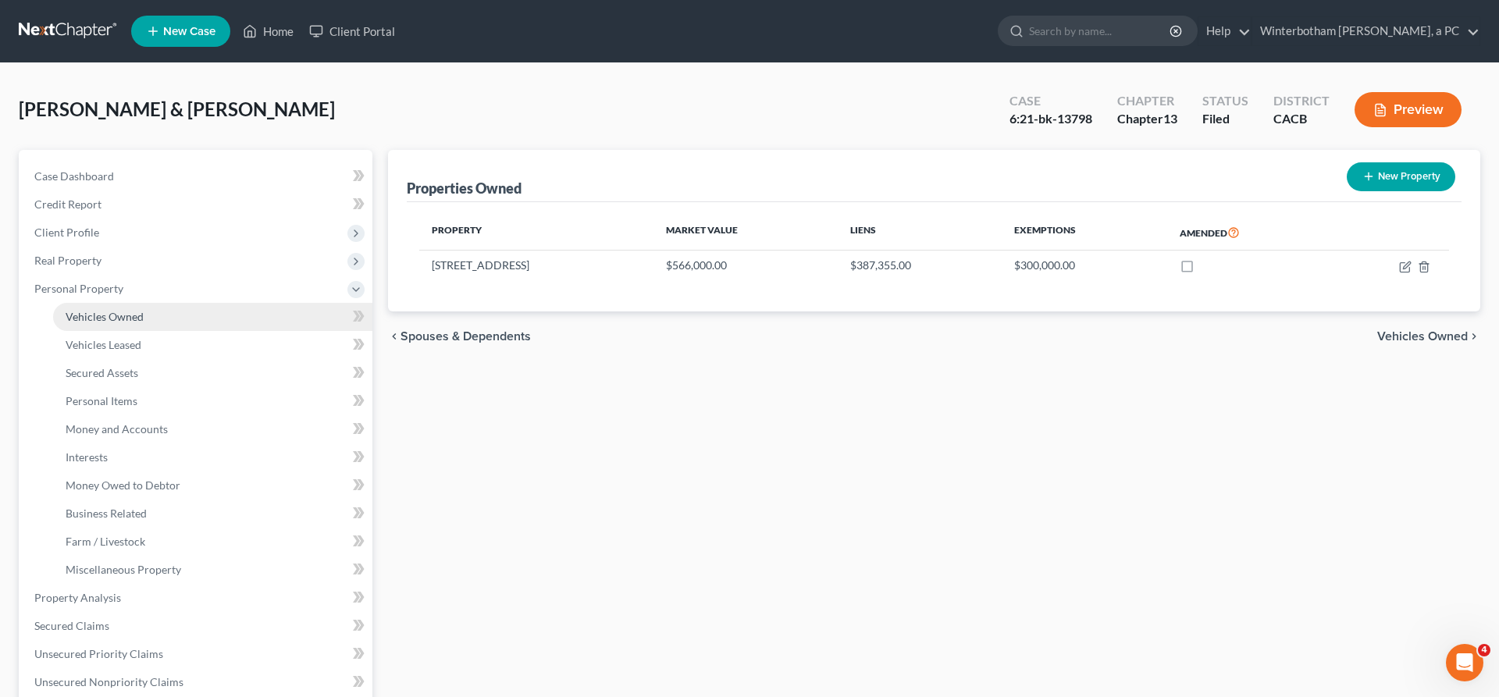
click at [112, 310] on span "Vehicles Owned" at bounding box center [105, 316] width 78 height 13
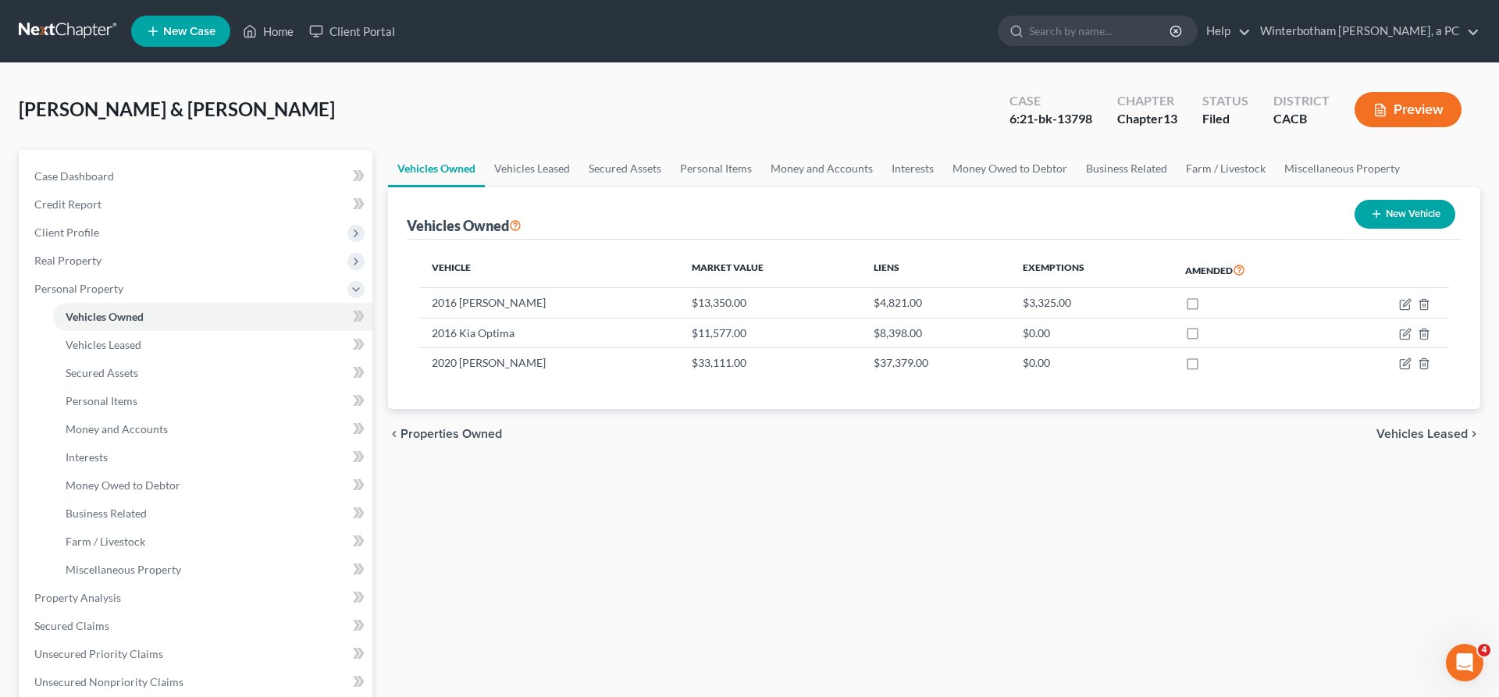
click at [758, 91] on div "[PERSON_NAME] & [PERSON_NAME] Upgraded Case 6:21-bk-13798 Chapter Chapter 13 St…" at bounding box center [749, 116] width 1461 height 68
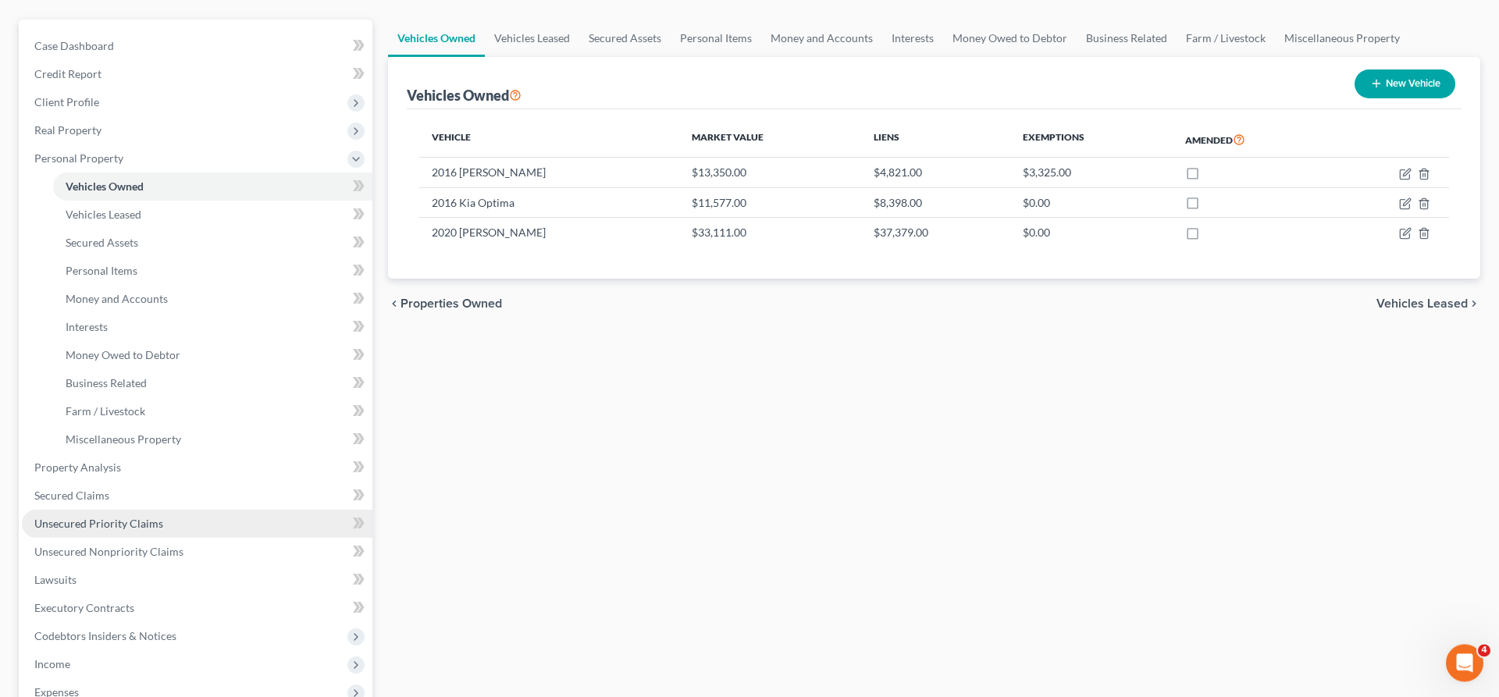
scroll to position [167, 0]
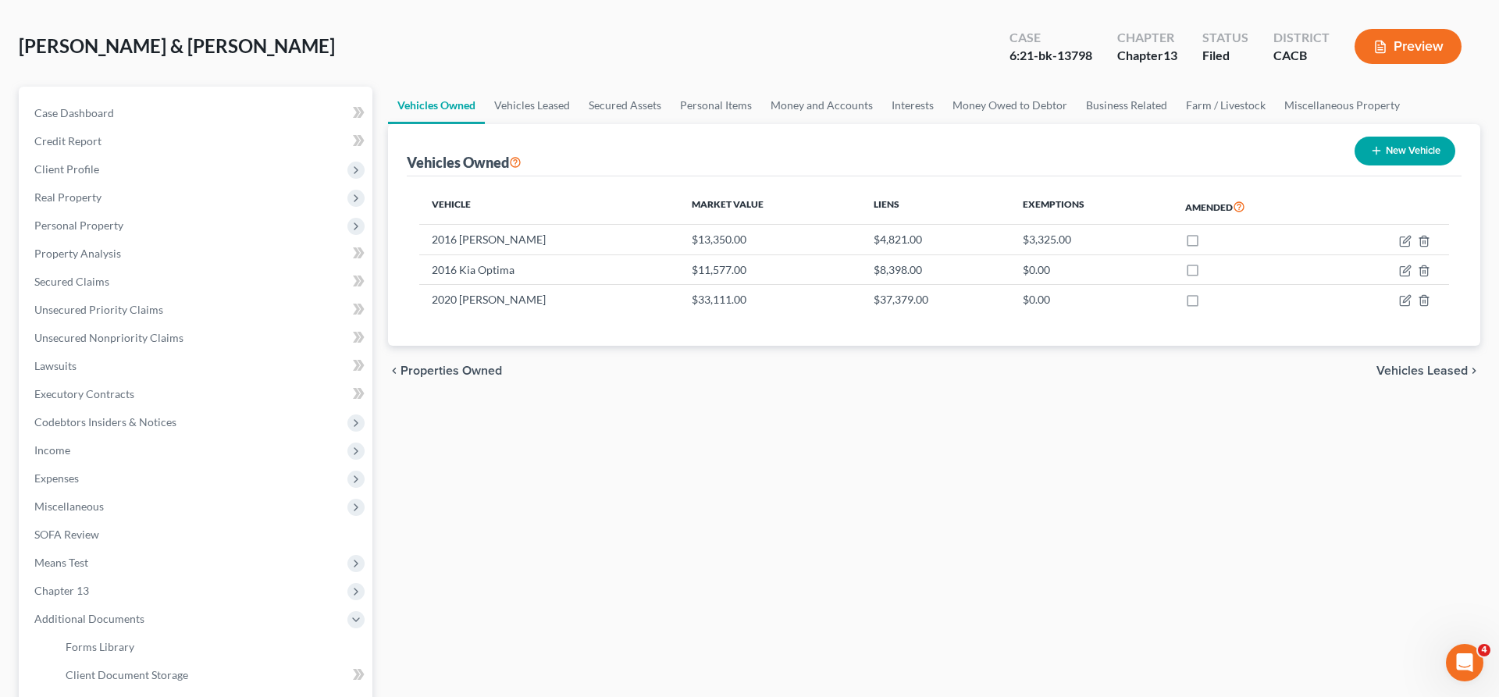
scroll to position [62, 0]
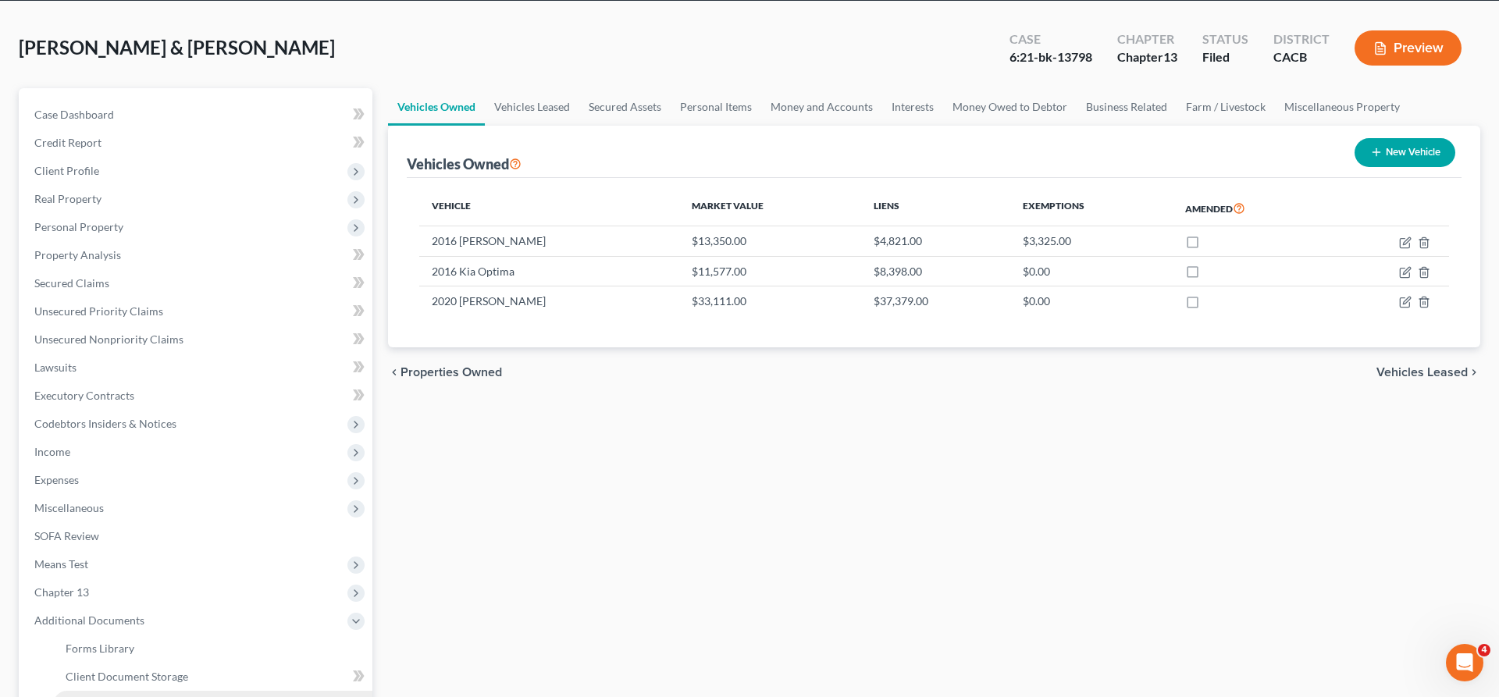
click at [118, 691] on link "PACER Notices" at bounding box center [212, 705] width 319 height 28
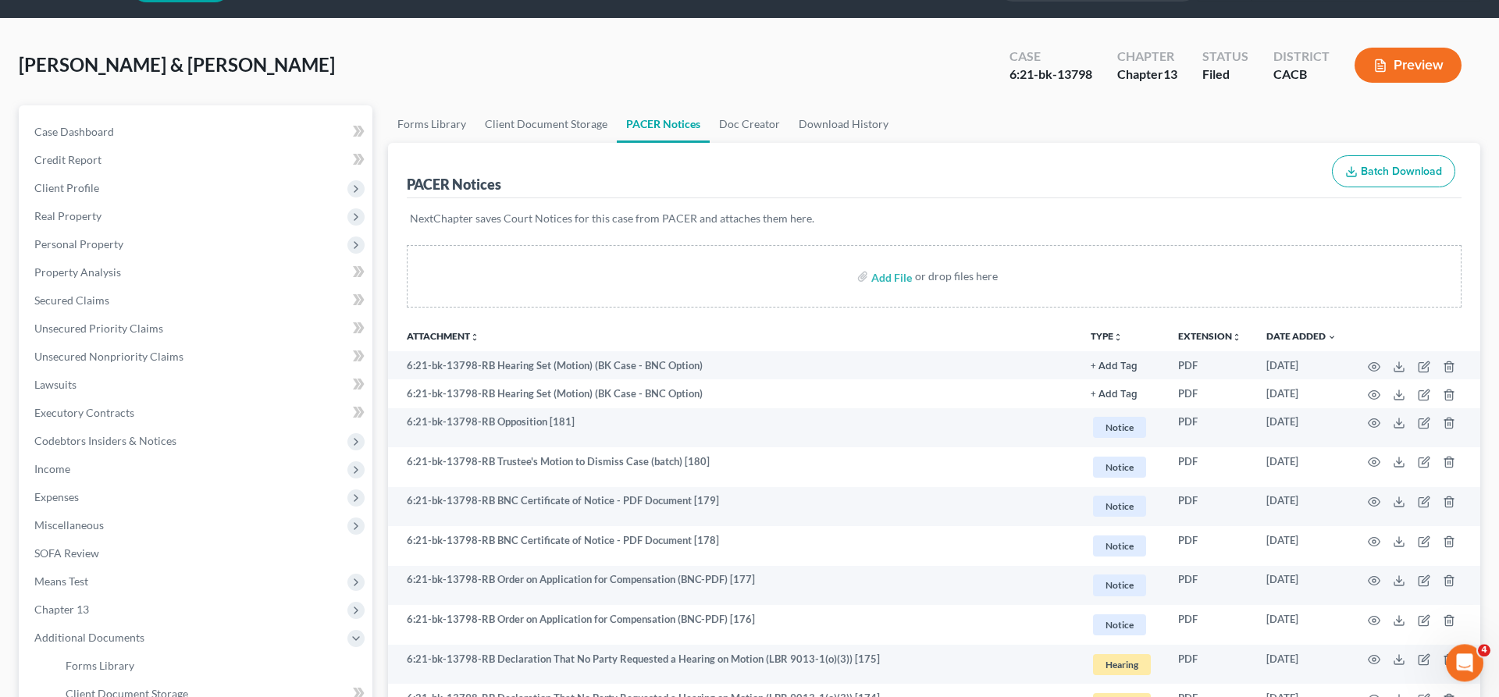
scroll to position [66, 0]
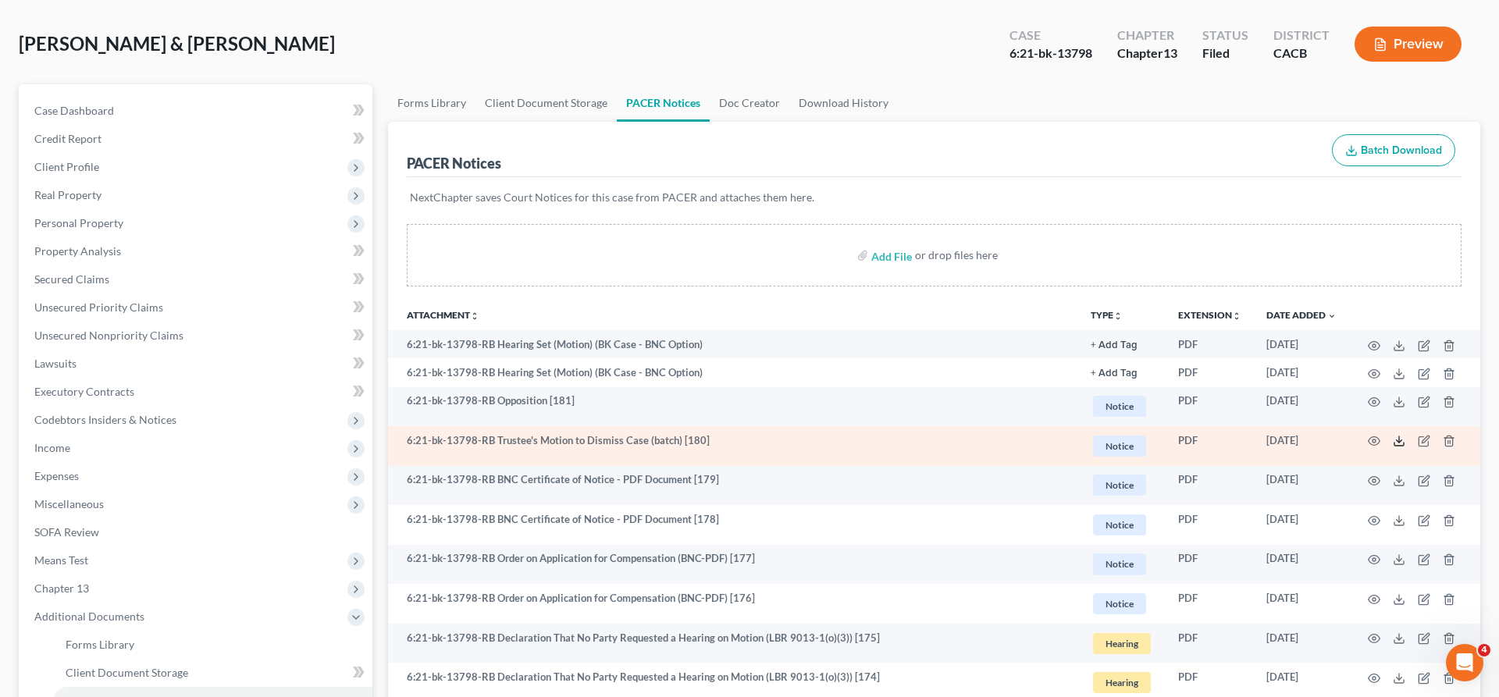
click at [1405, 435] on icon at bounding box center [1398, 441] width 12 height 12
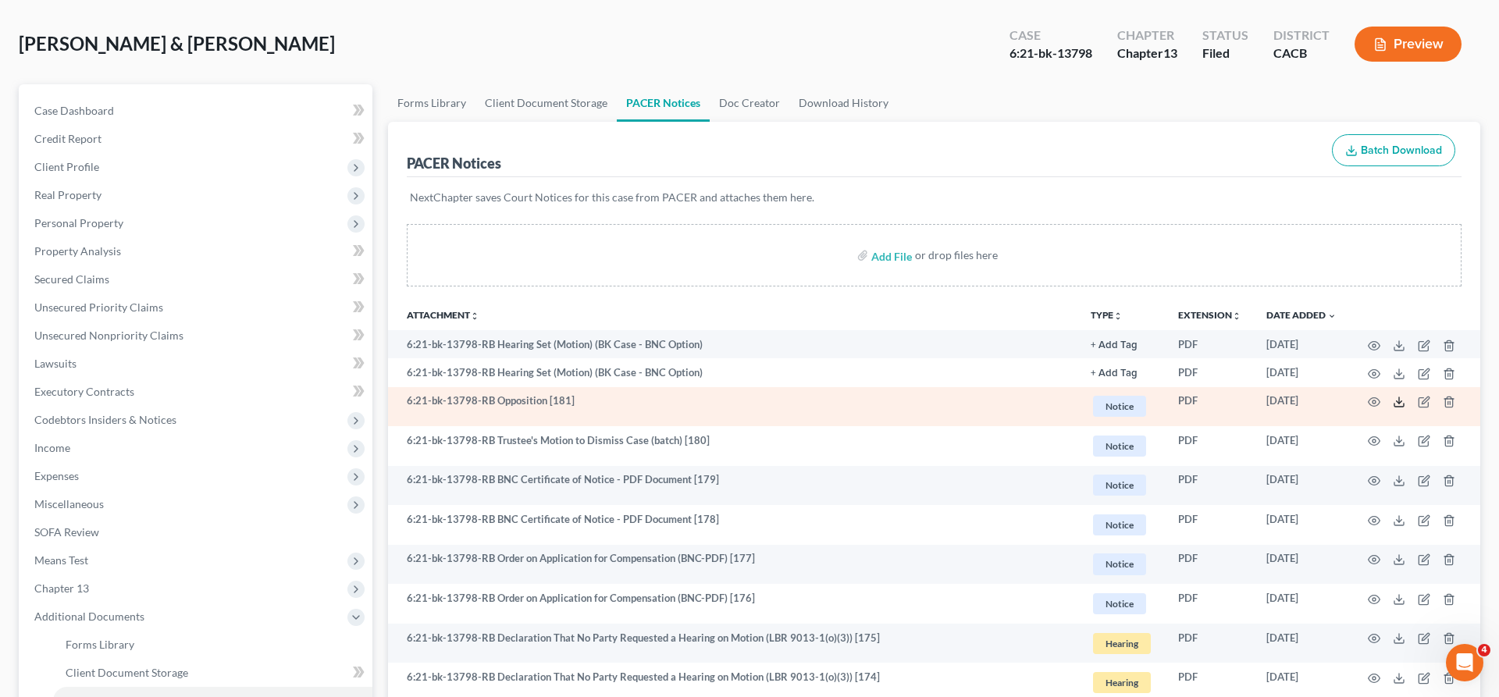
click at [1405, 396] on icon at bounding box center [1398, 402] width 12 height 12
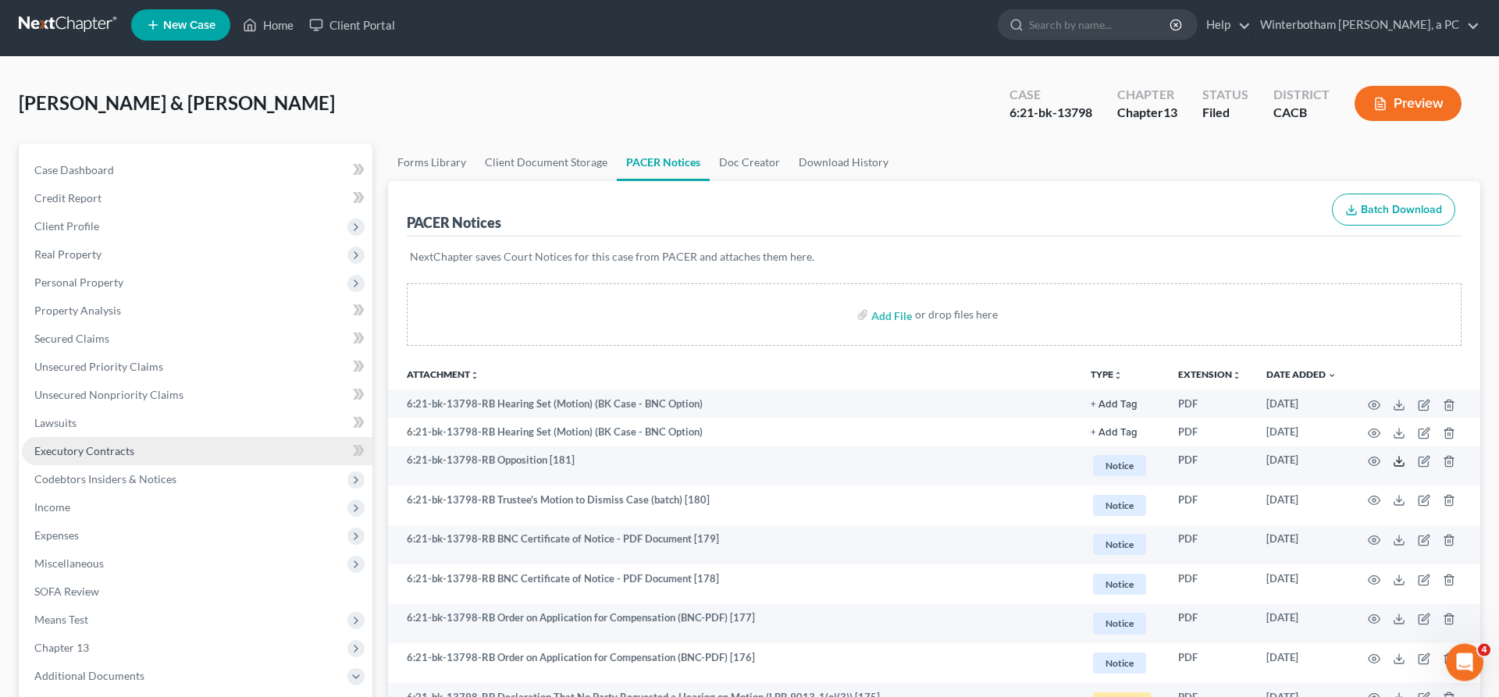
scroll to position [0, 0]
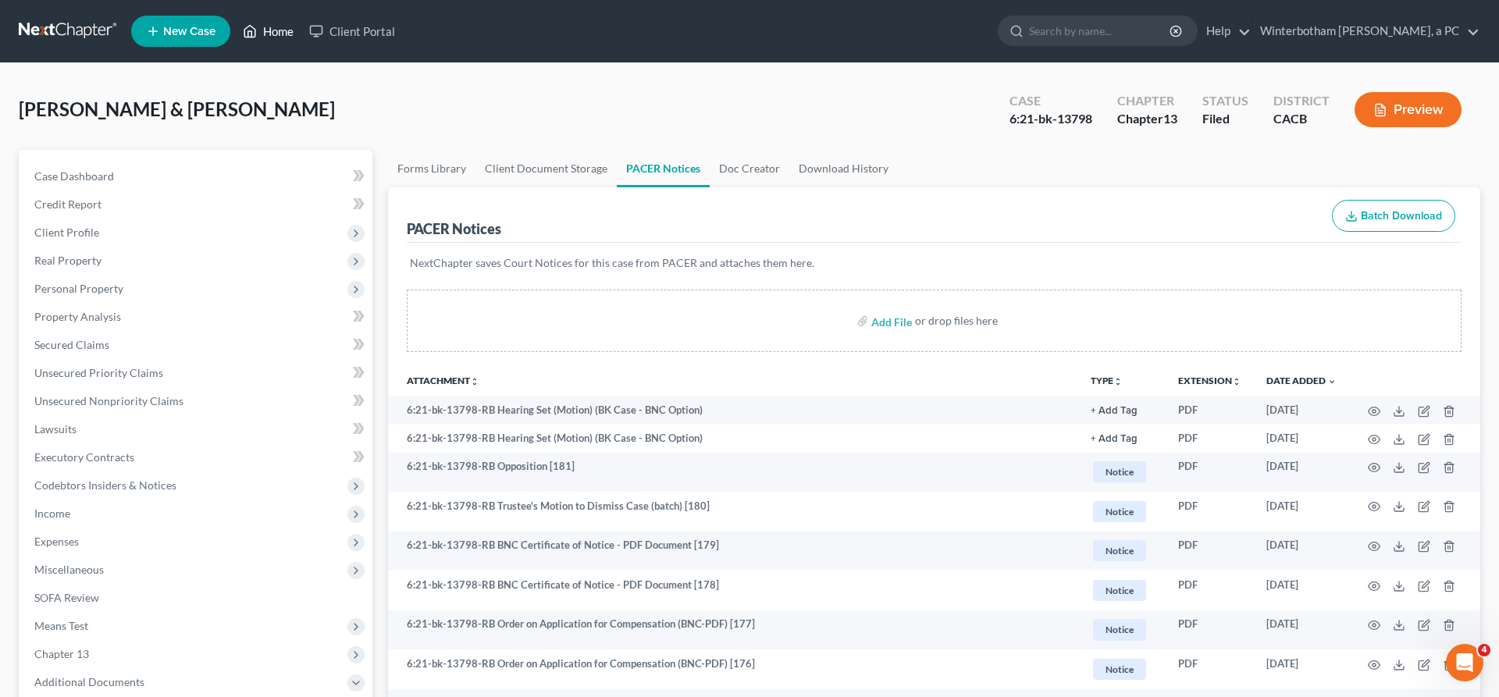
click at [235, 27] on link "Home" at bounding box center [268, 31] width 66 height 28
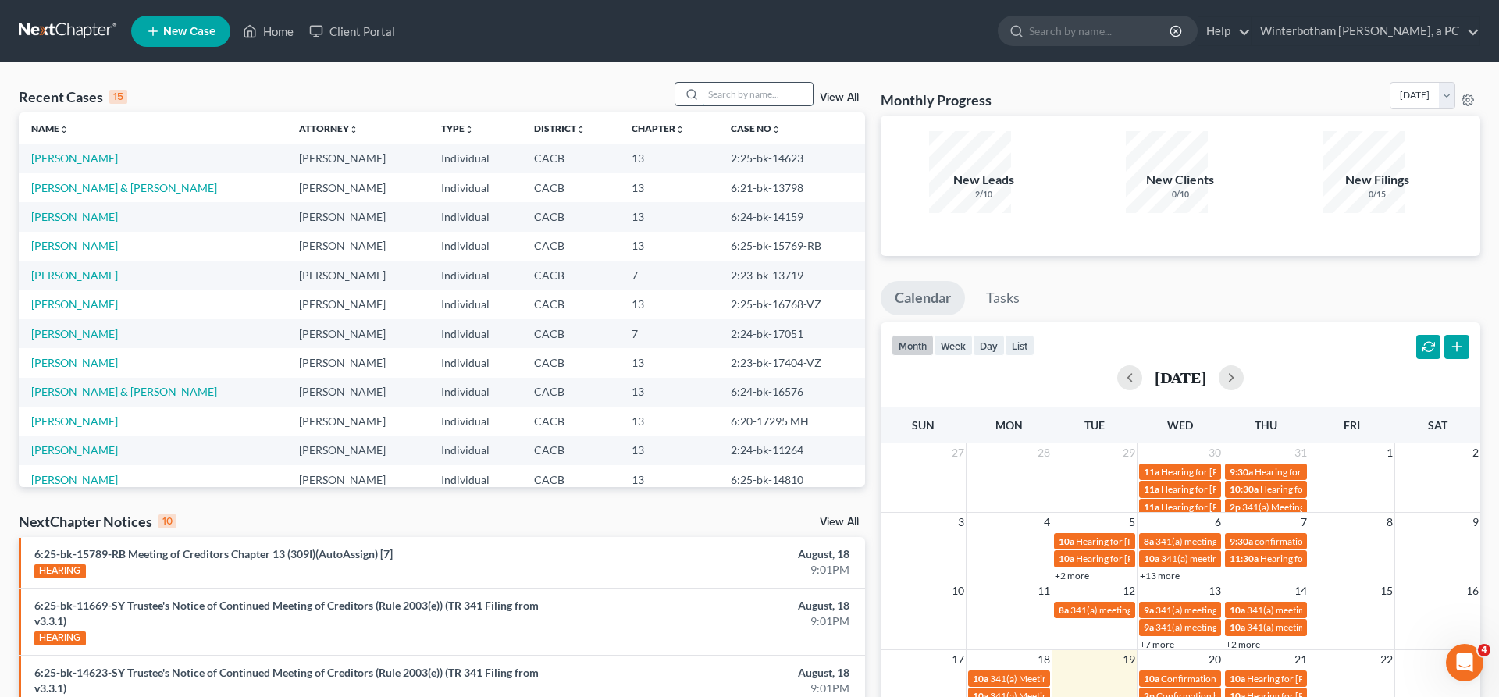
click at [766, 83] on input "search" at bounding box center [757, 94] width 109 height 23
type input "[PERSON_NAME]"
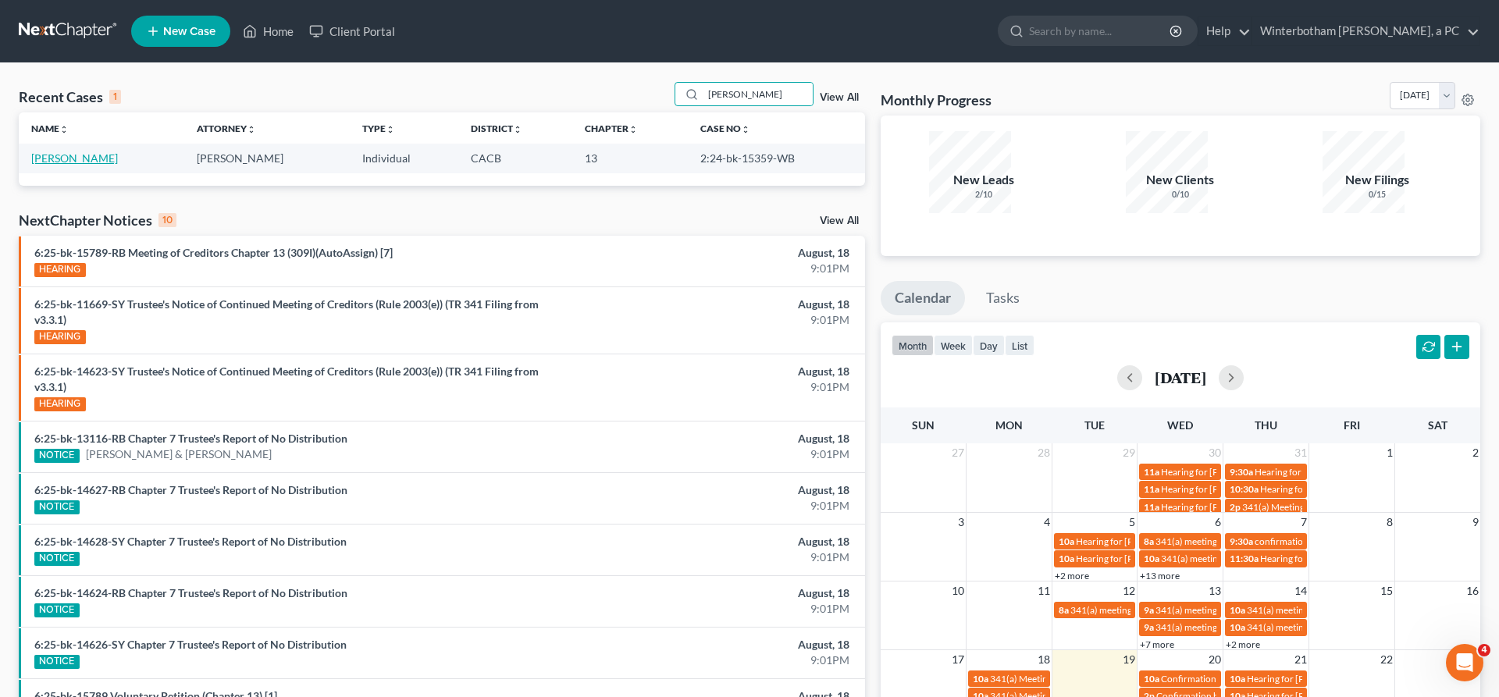
click at [65, 151] on link "[PERSON_NAME]" at bounding box center [74, 157] width 87 height 13
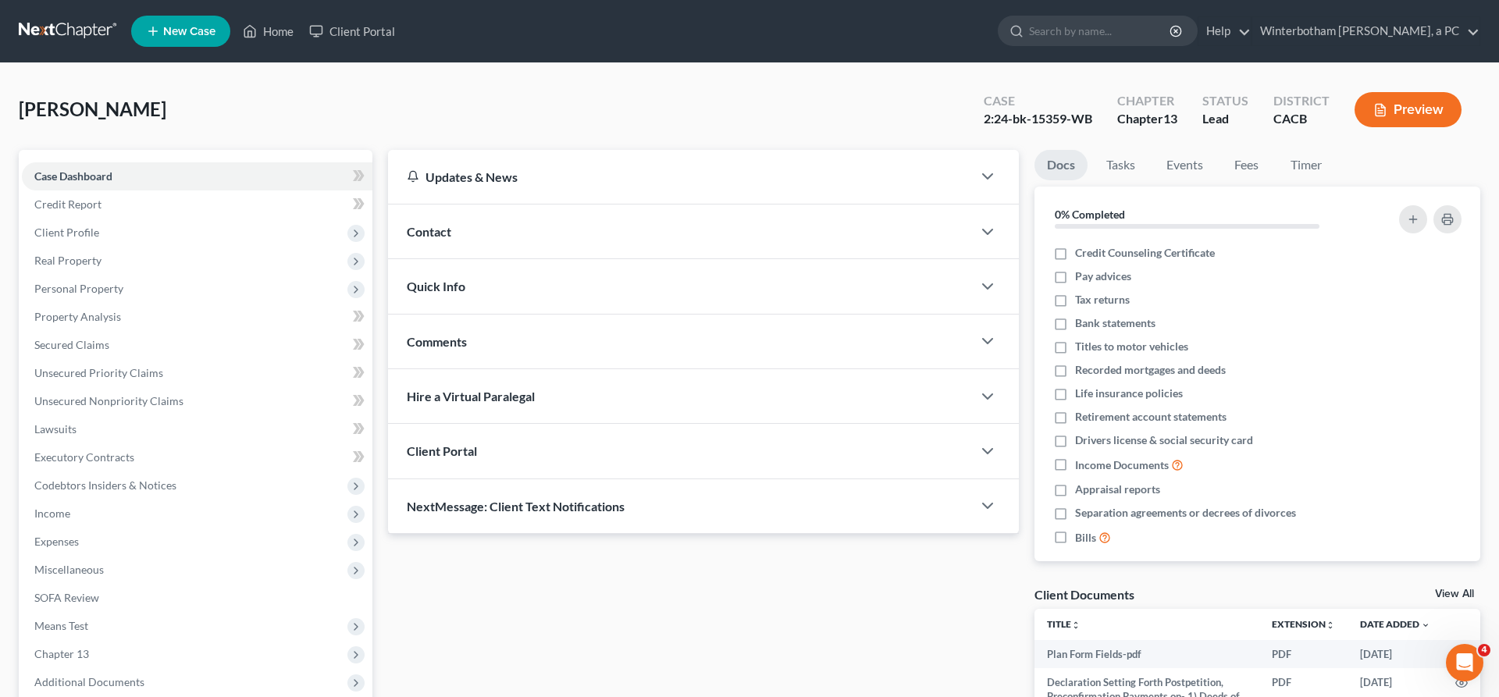
click at [108, 529] on div "Case Dashboard Payments Invoices Payments Payments Credit Report Client Profile…" at bounding box center [196, 429] width 354 height 559
click at [108, 668] on span "Additional Documents" at bounding box center [197, 682] width 350 height 28
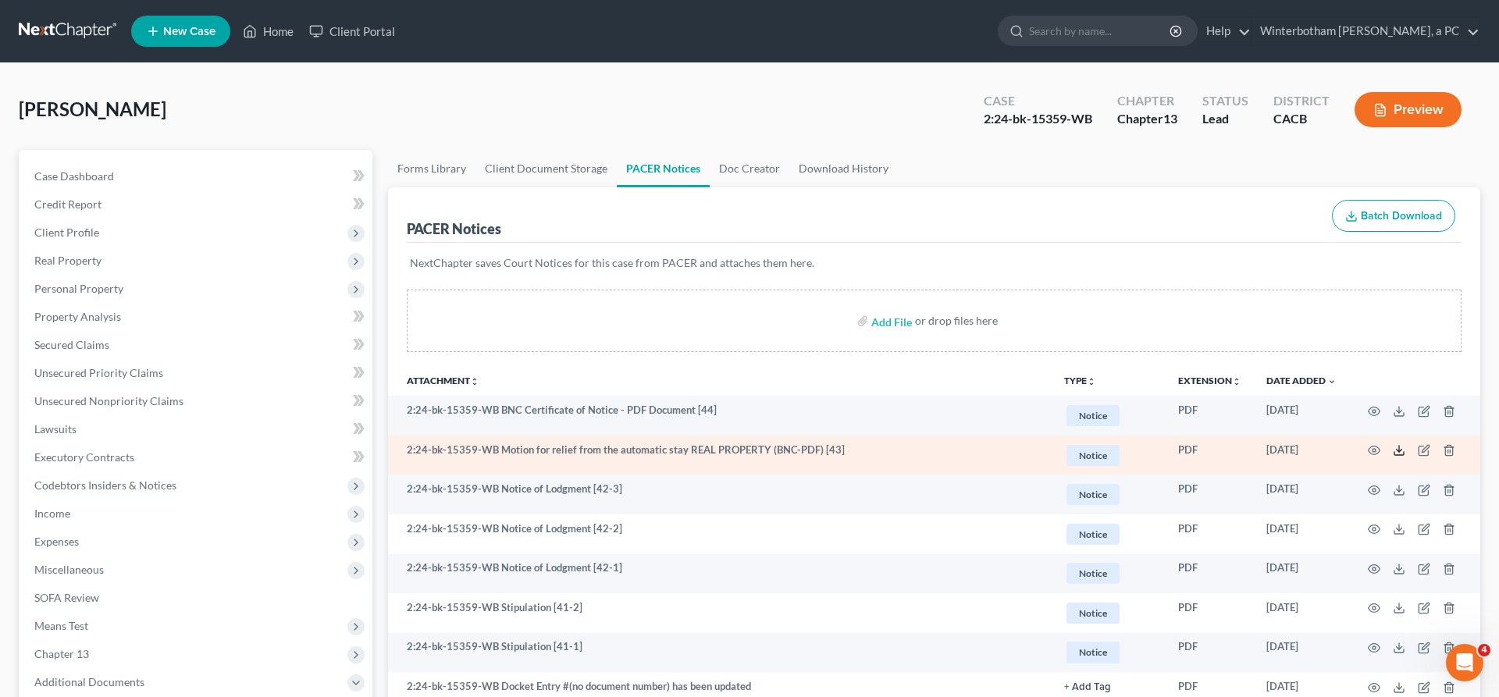
click at [1405, 444] on icon at bounding box center [1398, 450] width 12 height 12
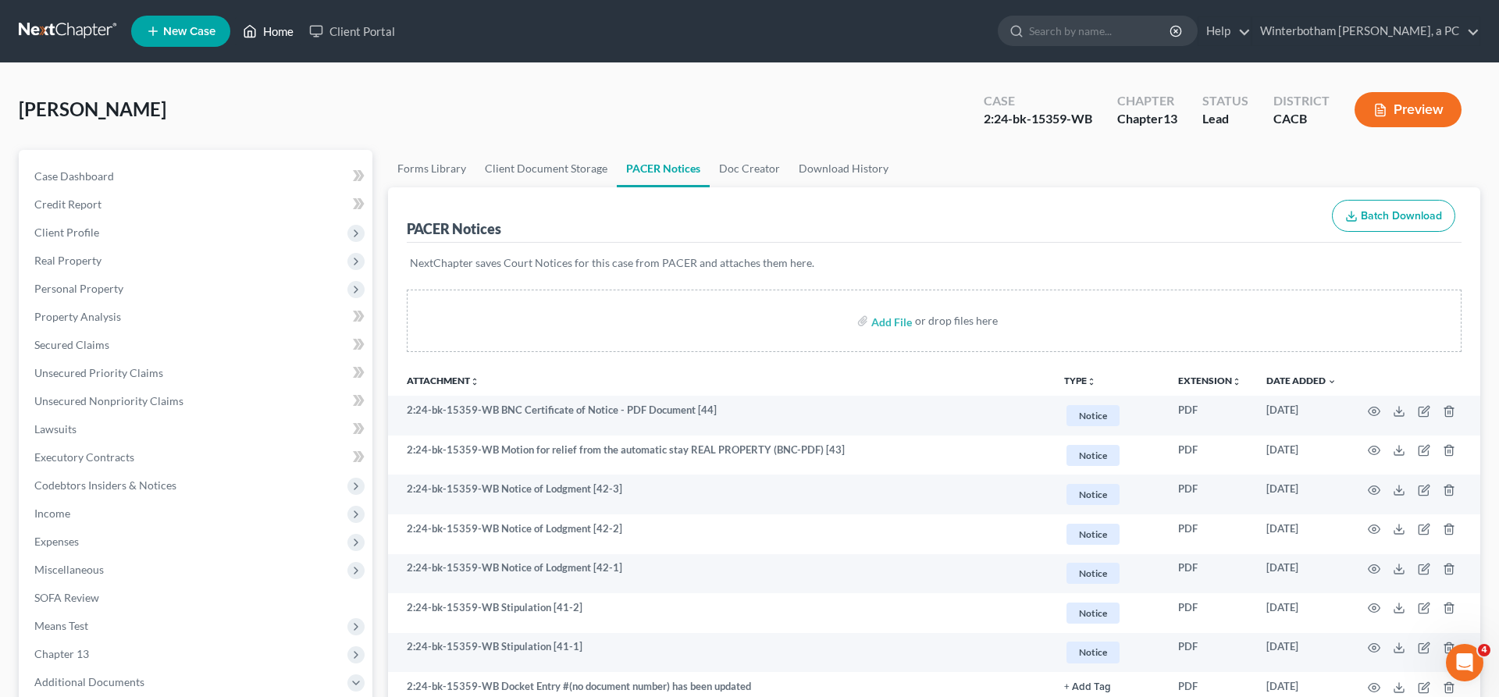
click at [235, 25] on link "Home" at bounding box center [268, 31] width 66 height 28
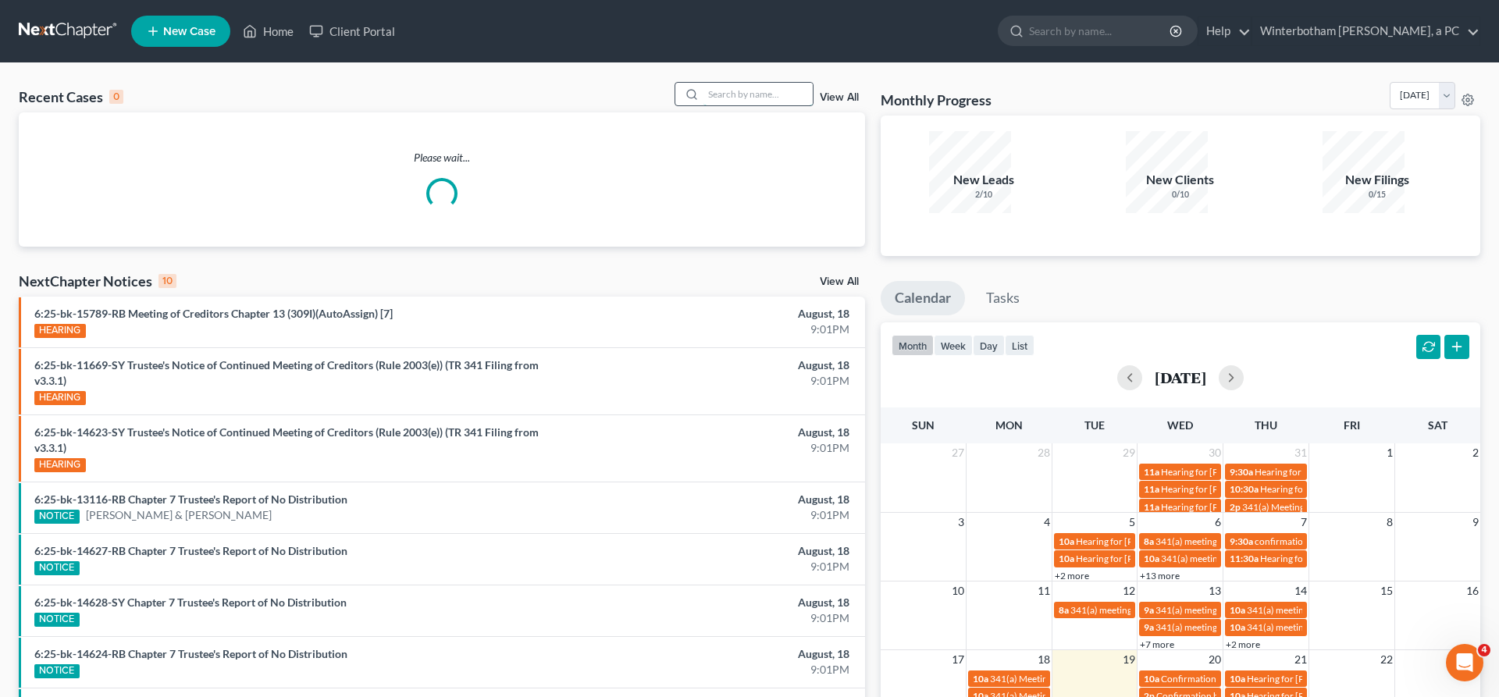
click at [758, 83] on input "search" at bounding box center [757, 94] width 109 height 23
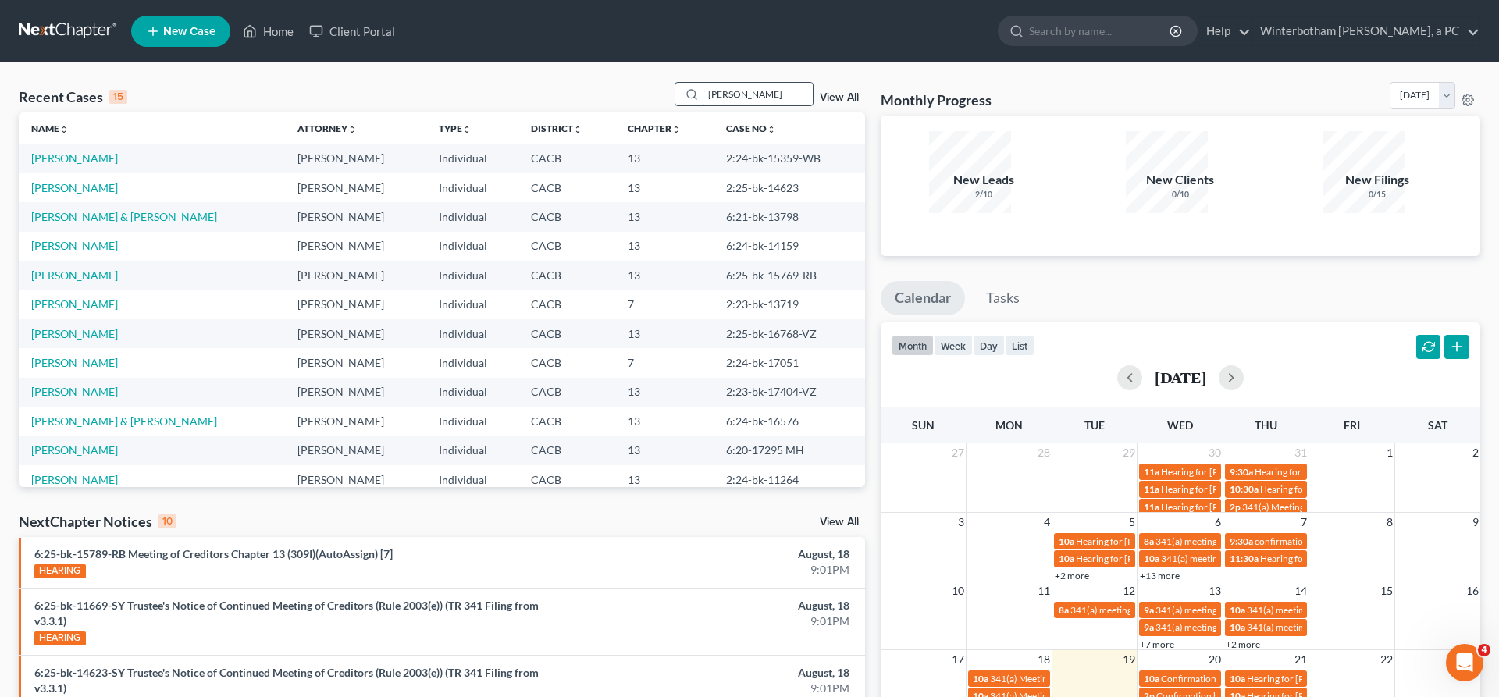
type input "[PERSON_NAME]"
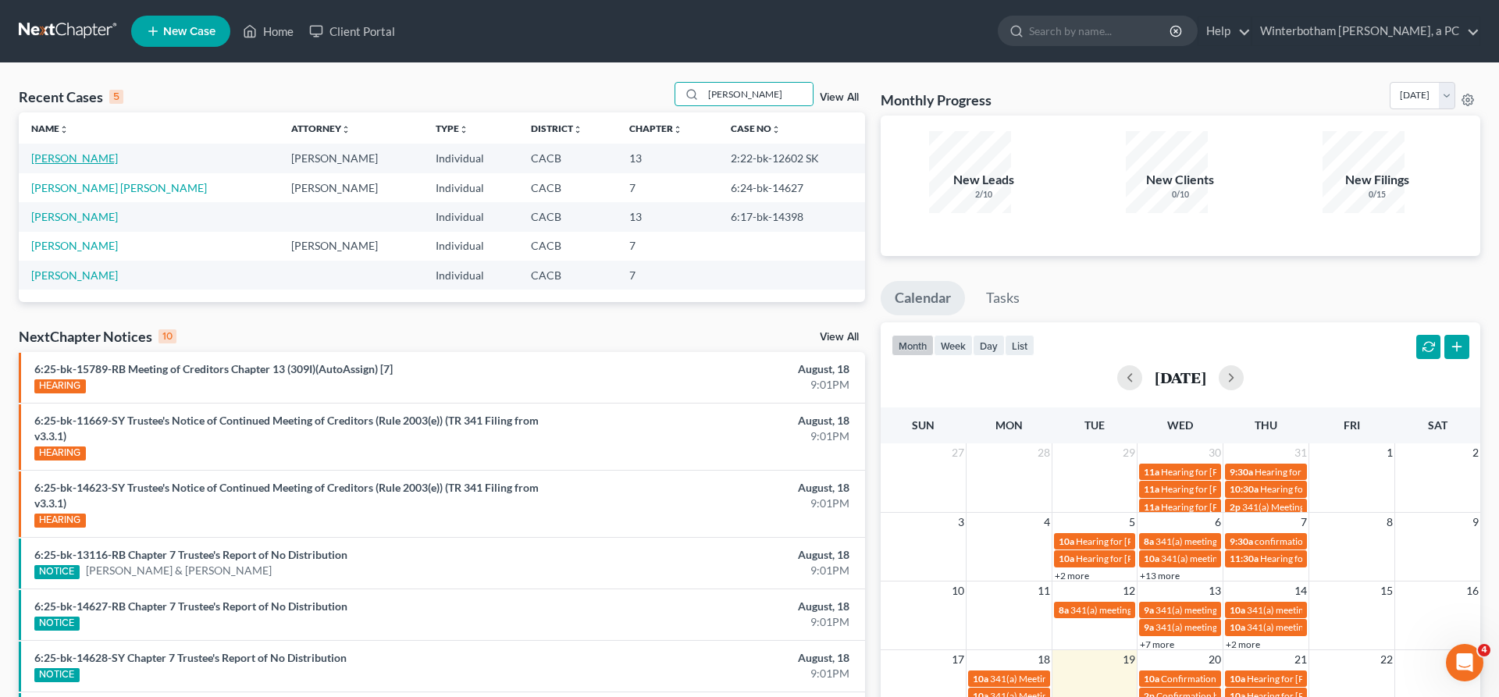
click at [57, 151] on link "[PERSON_NAME]" at bounding box center [74, 157] width 87 height 13
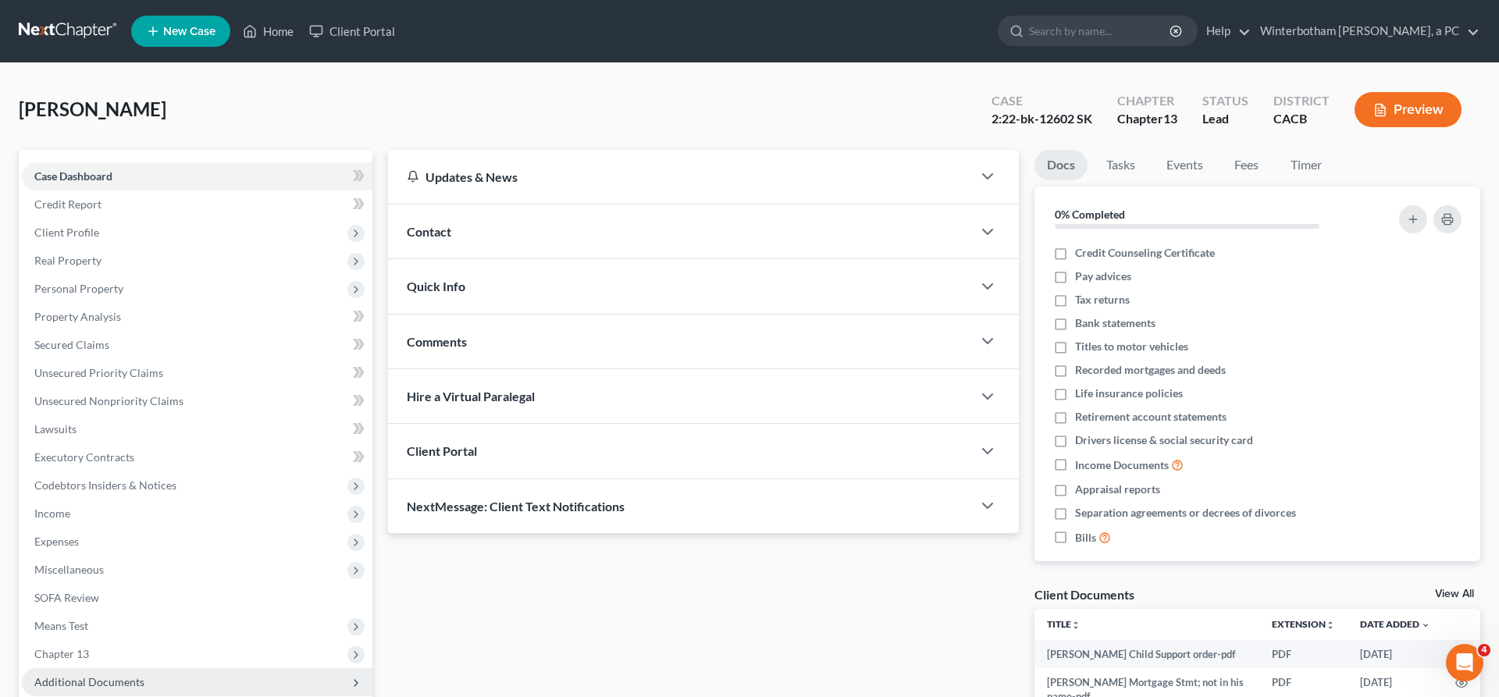
click at [98, 675] on span "Additional Documents" at bounding box center [89, 681] width 110 height 13
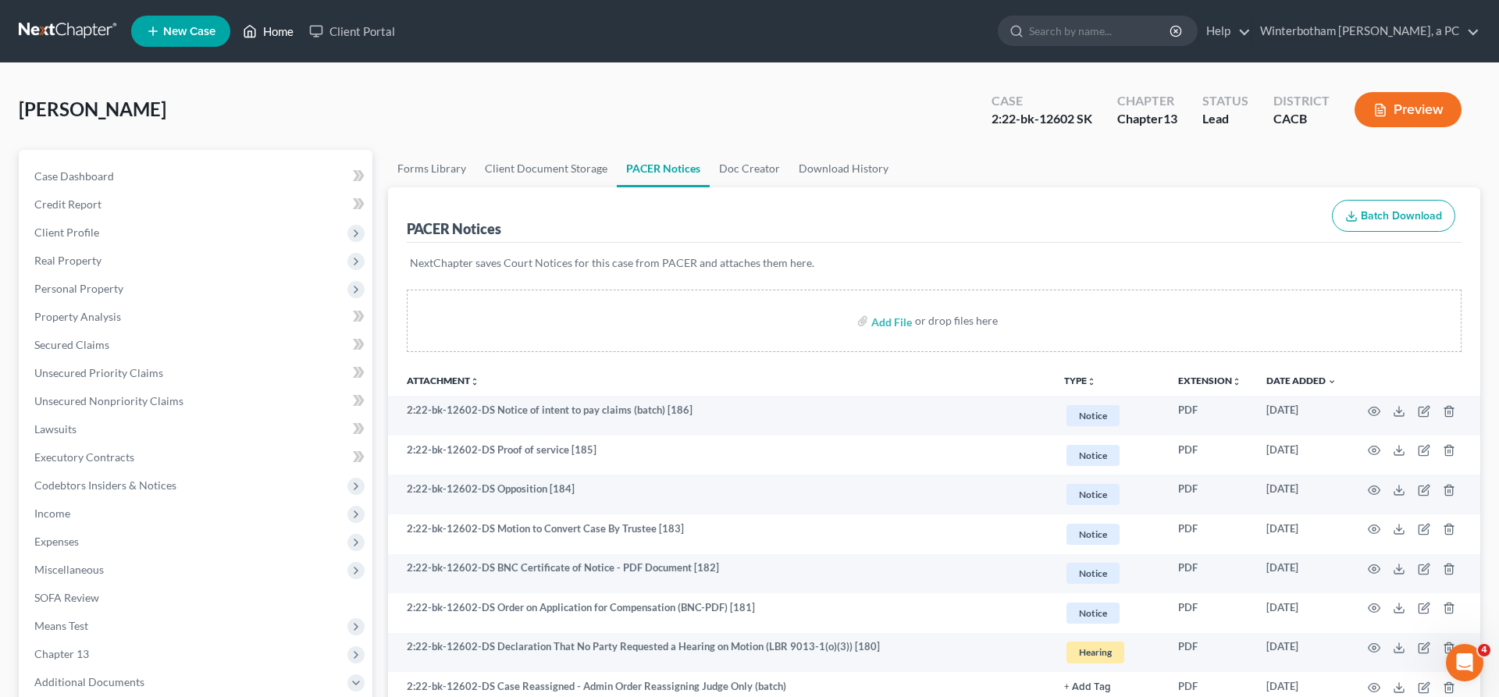
click at [235, 23] on link "Home" at bounding box center [268, 31] width 66 height 28
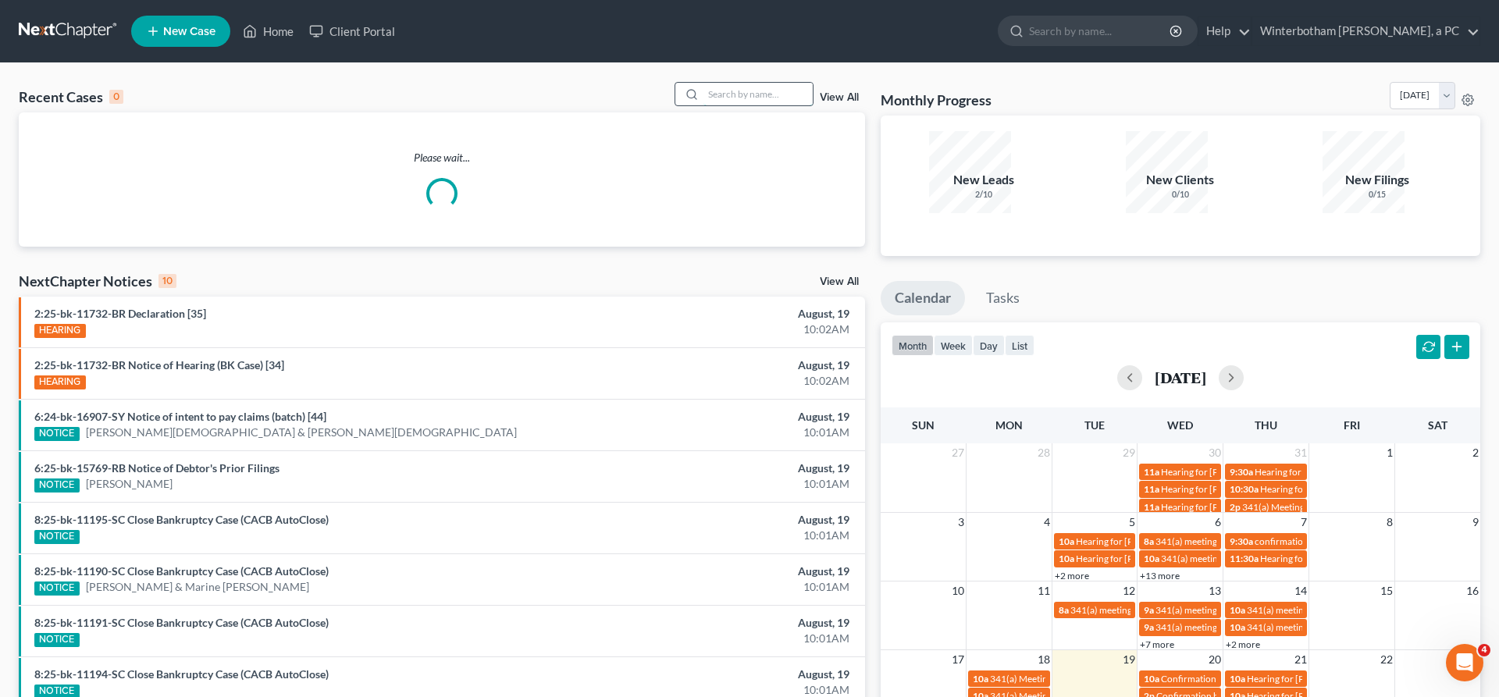
drag, startPoint x: 770, startPoint y: 74, endPoint x: 774, endPoint y: 81, distance: 8.4
click at [770, 83] on input "search" at bounding box center [757, 94] width 109 height 23
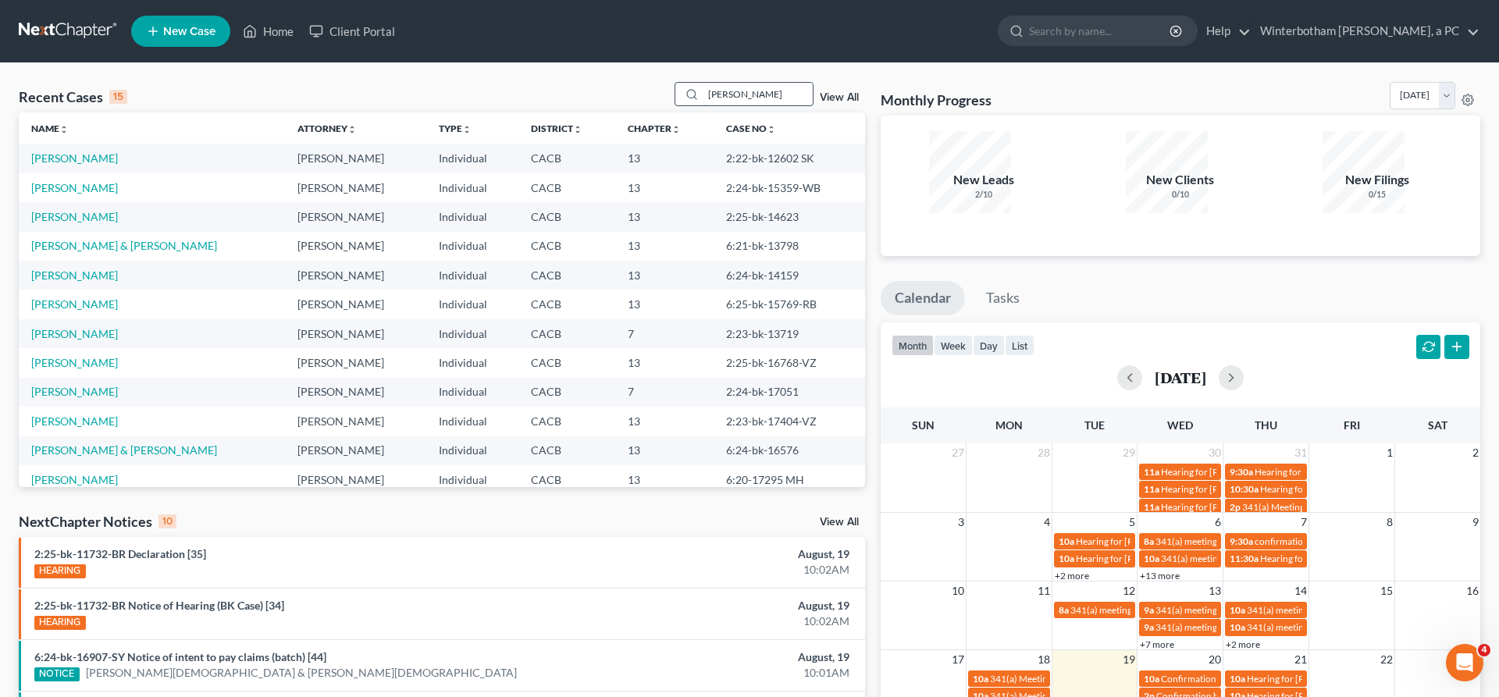
type input "[PERSON_NAME]"
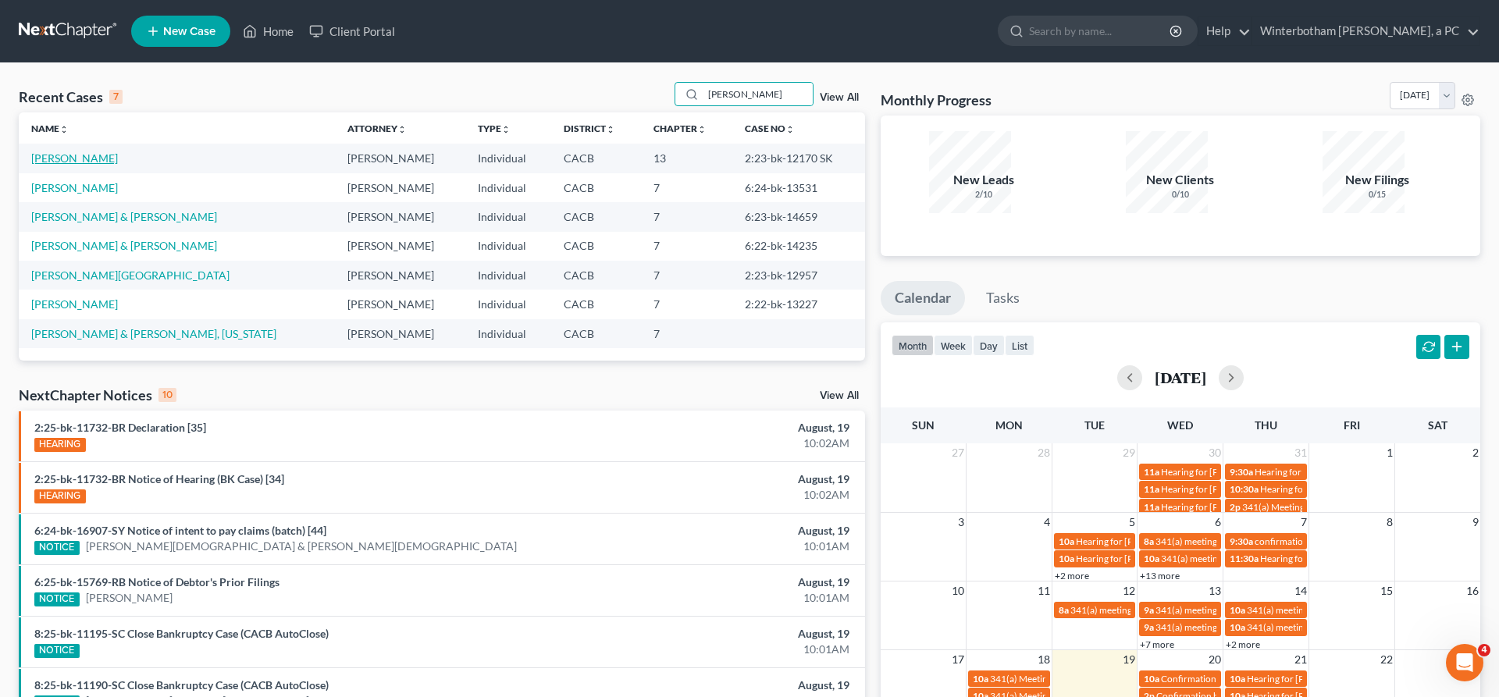
click at [66, 151] on link "[PERSON_NAME]" at bounding box center [74, 157] width 87 height 13
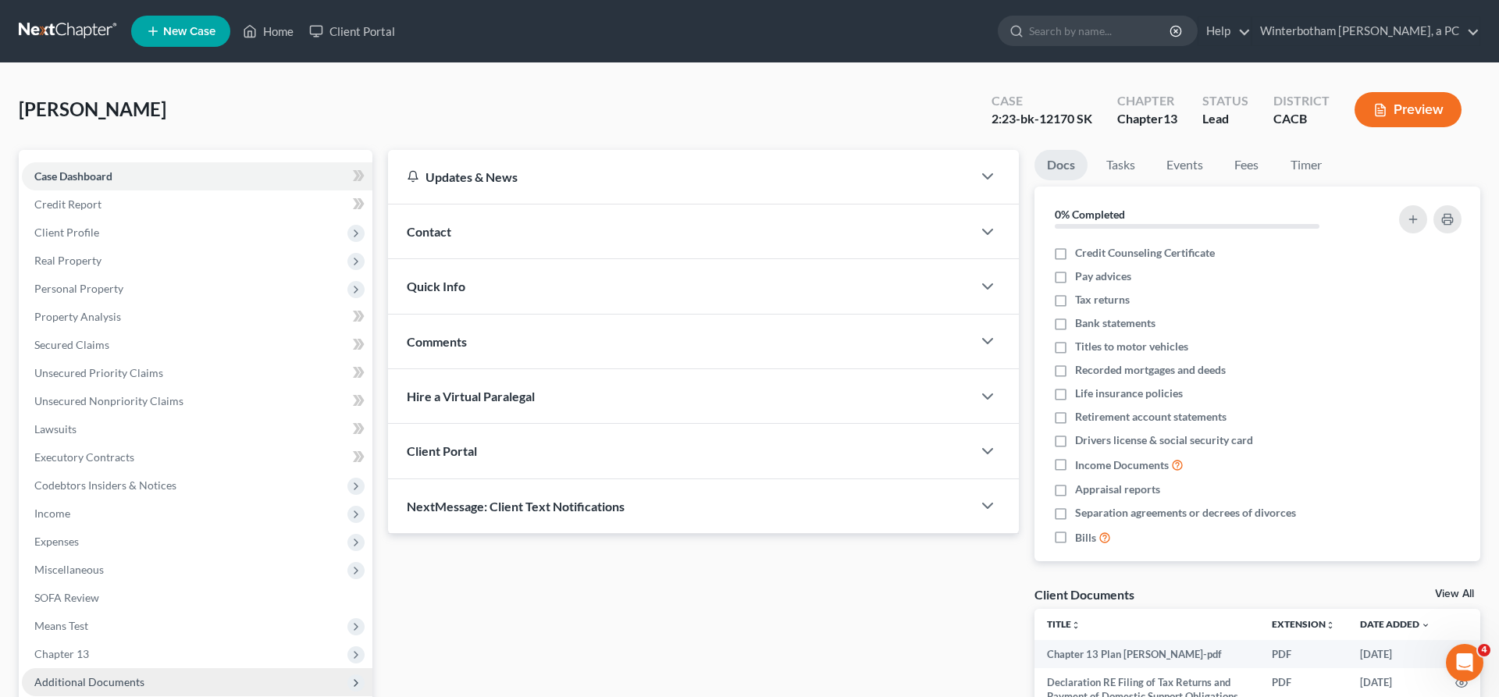
click at [78, 675] on span "Additional Documents" at bounding box center [89, 681] width 110 height 13
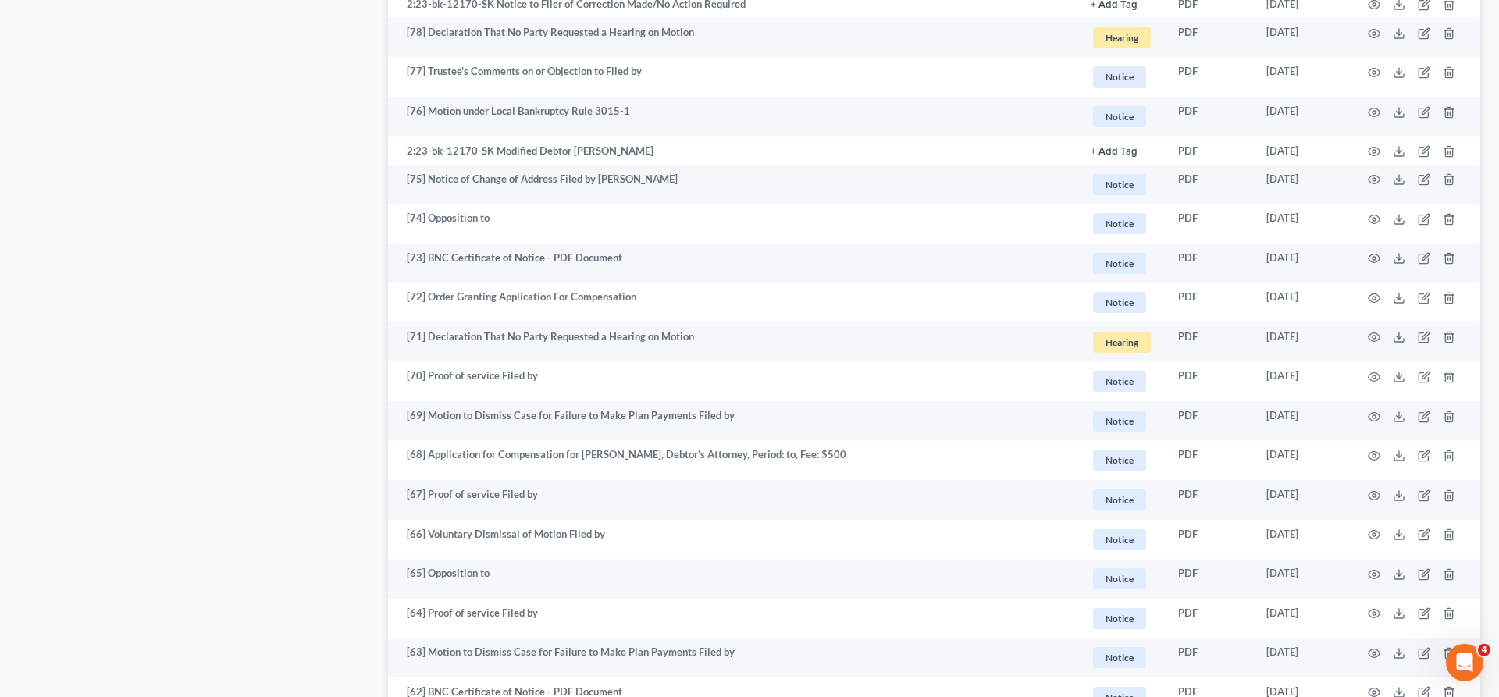
scroll to position [2139, 0]
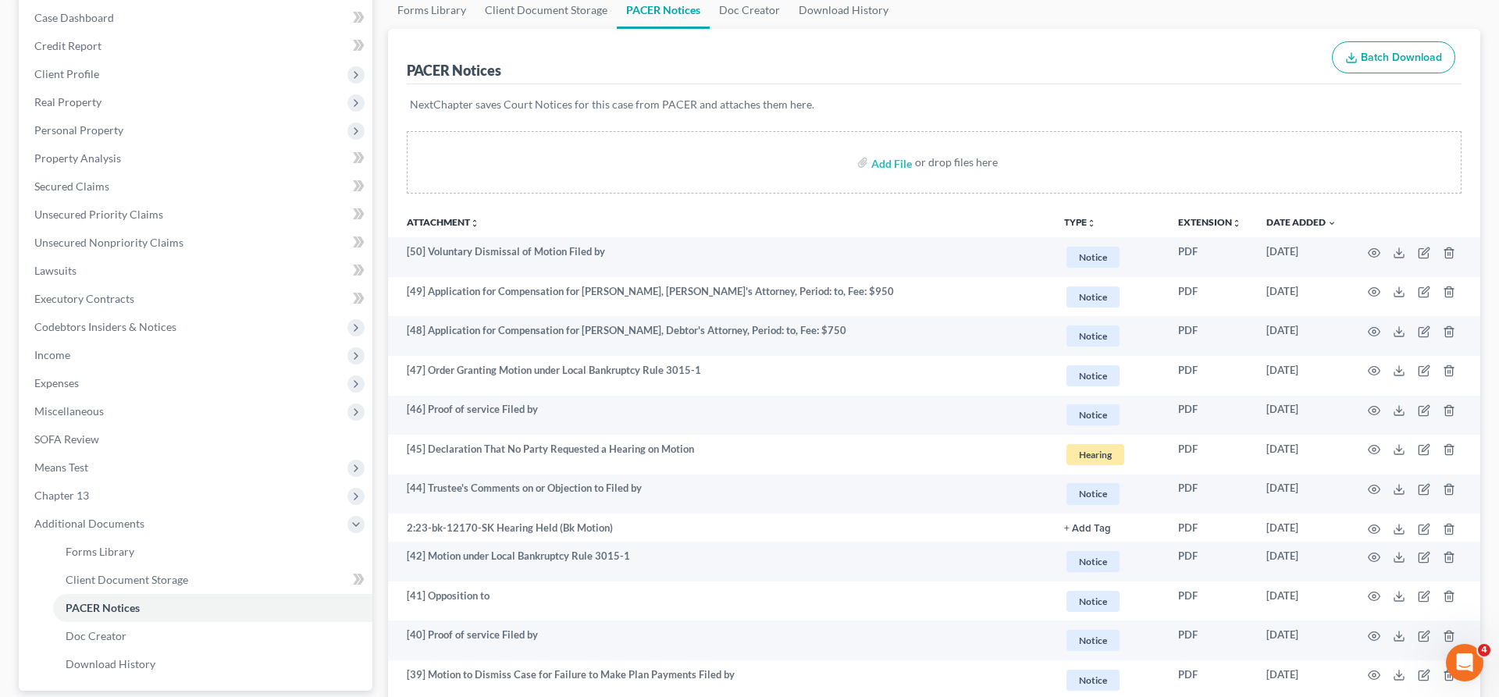
scroll to position [0, 0]
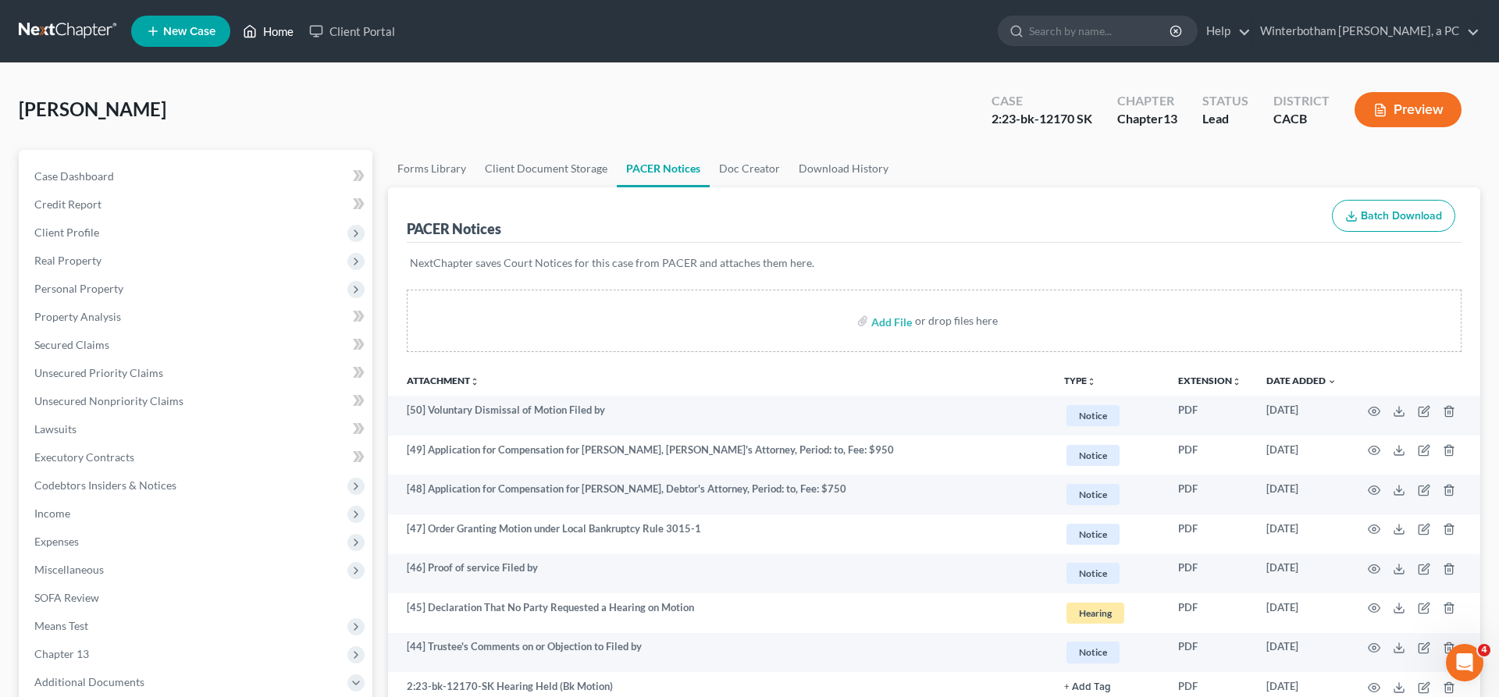
click at [235, 25] on link "Home" at bounding box center [268, 31] width 66 height 28
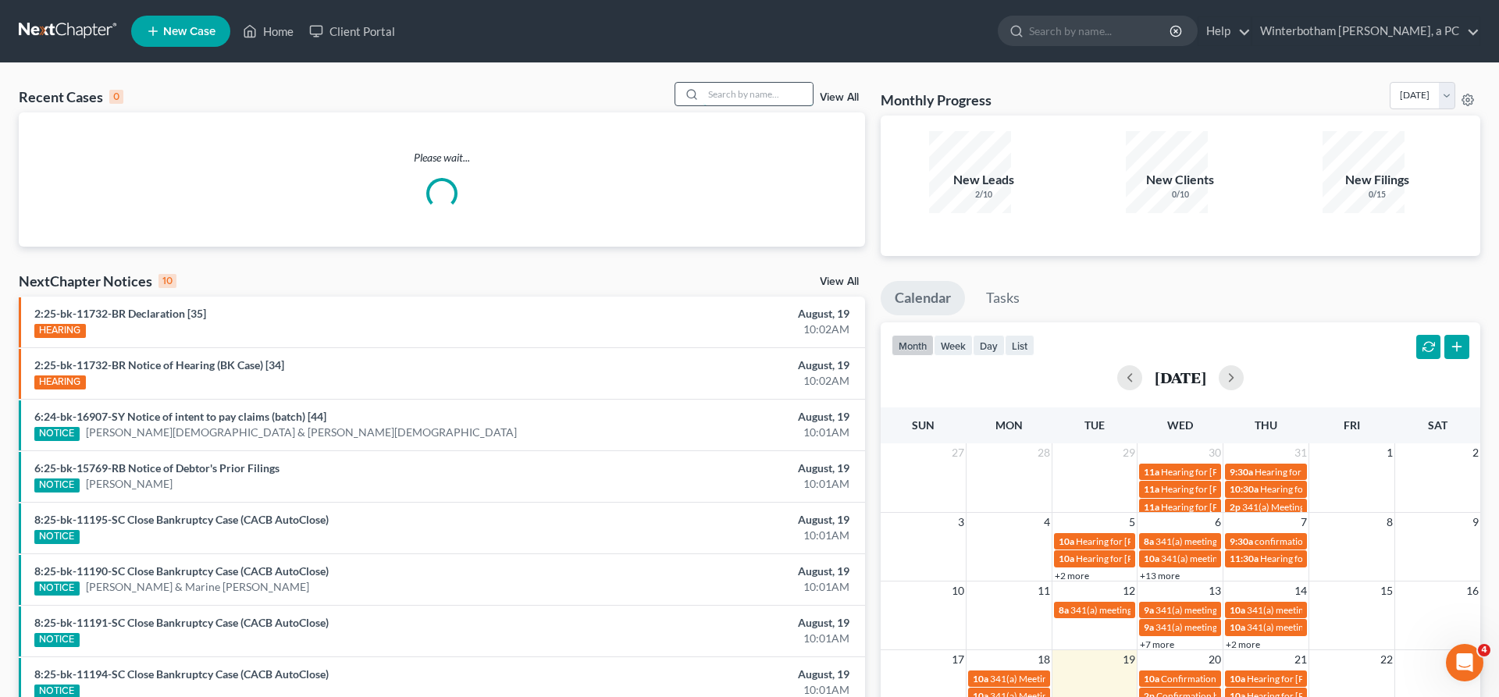
click at [768, 83] on input "search" at bounding box center [757, 94] width 109 height 23
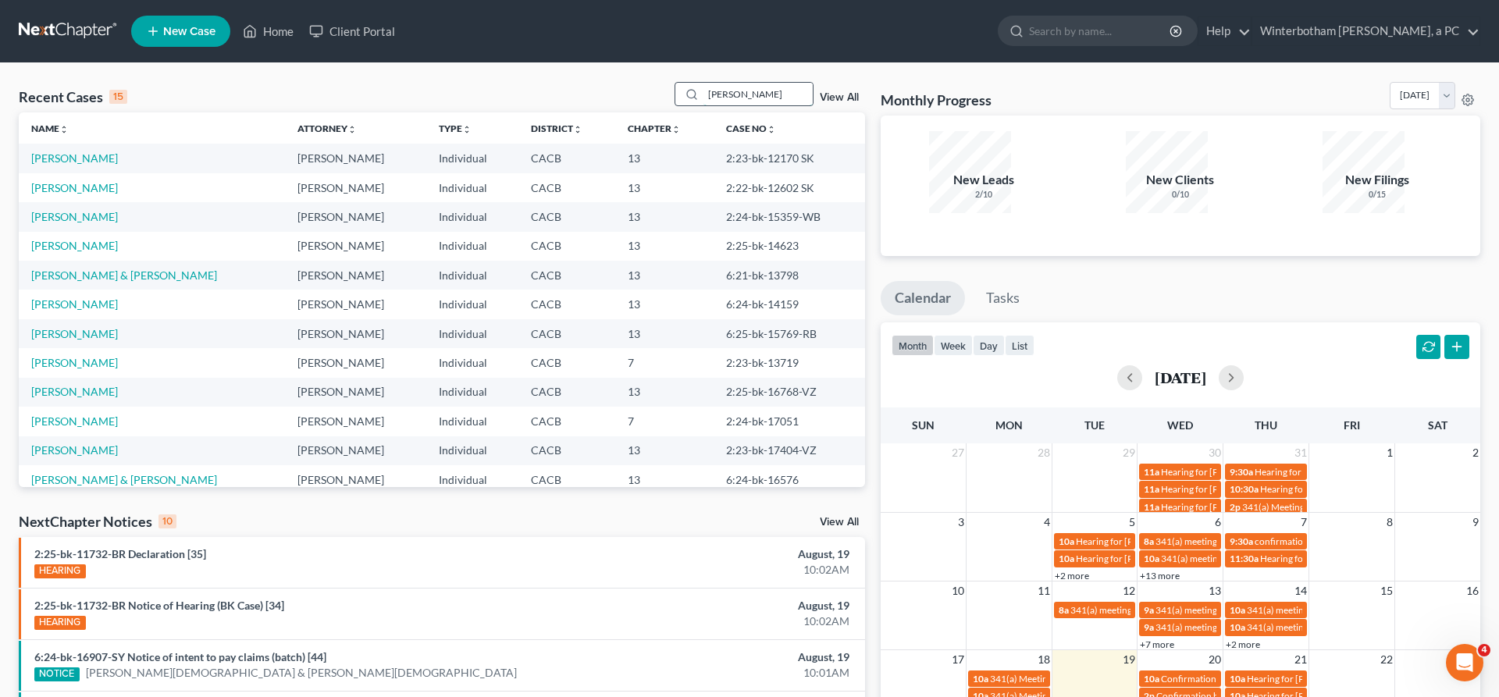
type input "[PERSON_NAME]"
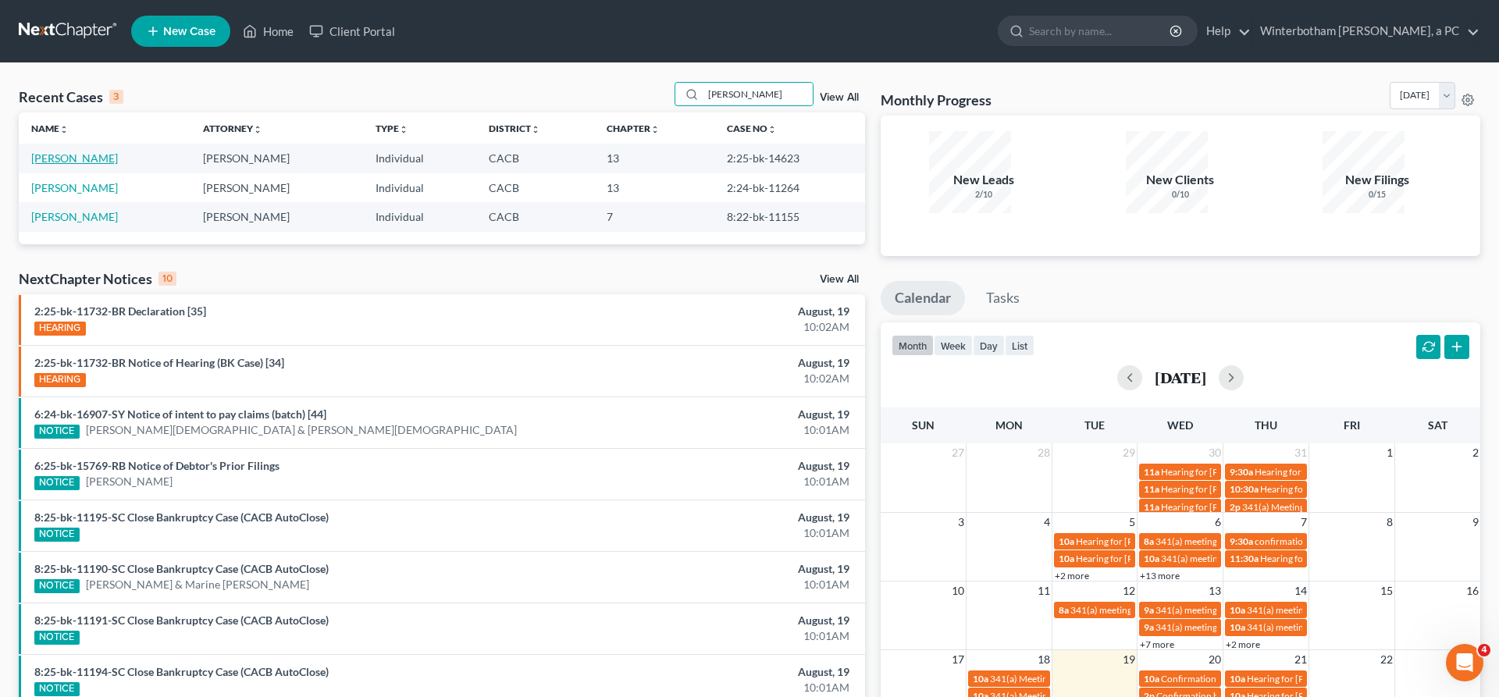
click at [59, 151] on link "[PERSON_NAME]" at bounding box center [74, 157] width 87 height 13
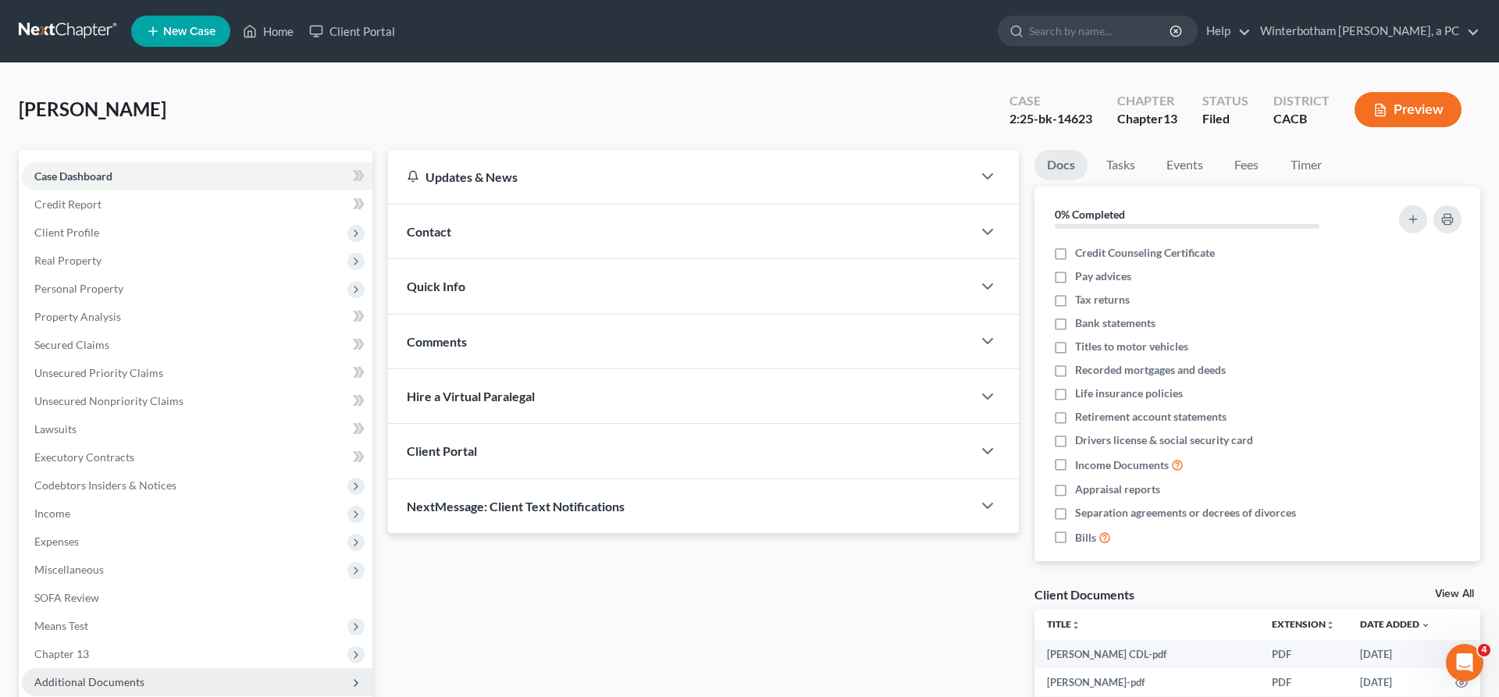
click at [94, 668] on span "Additional Documents" at bounding box center [197, 682] width 350 height 28
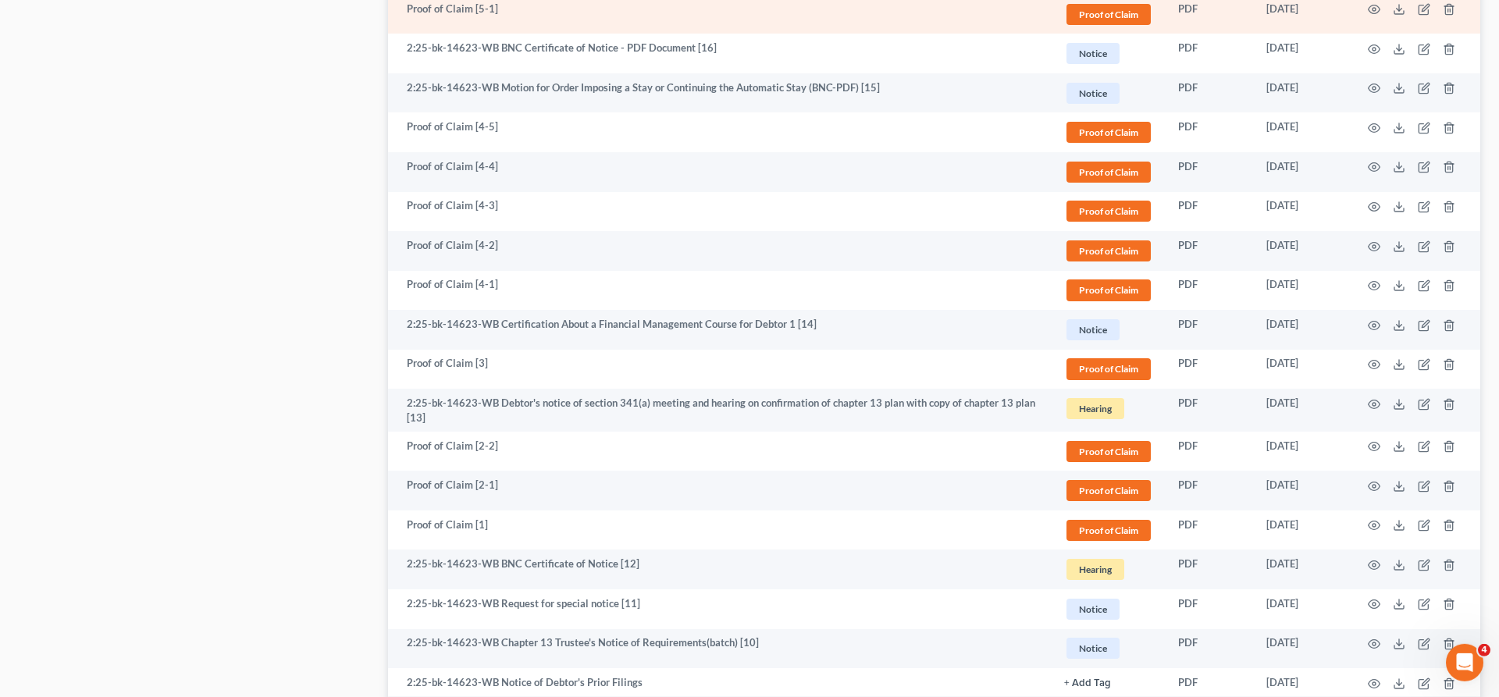
scroll to position [1202, 0]
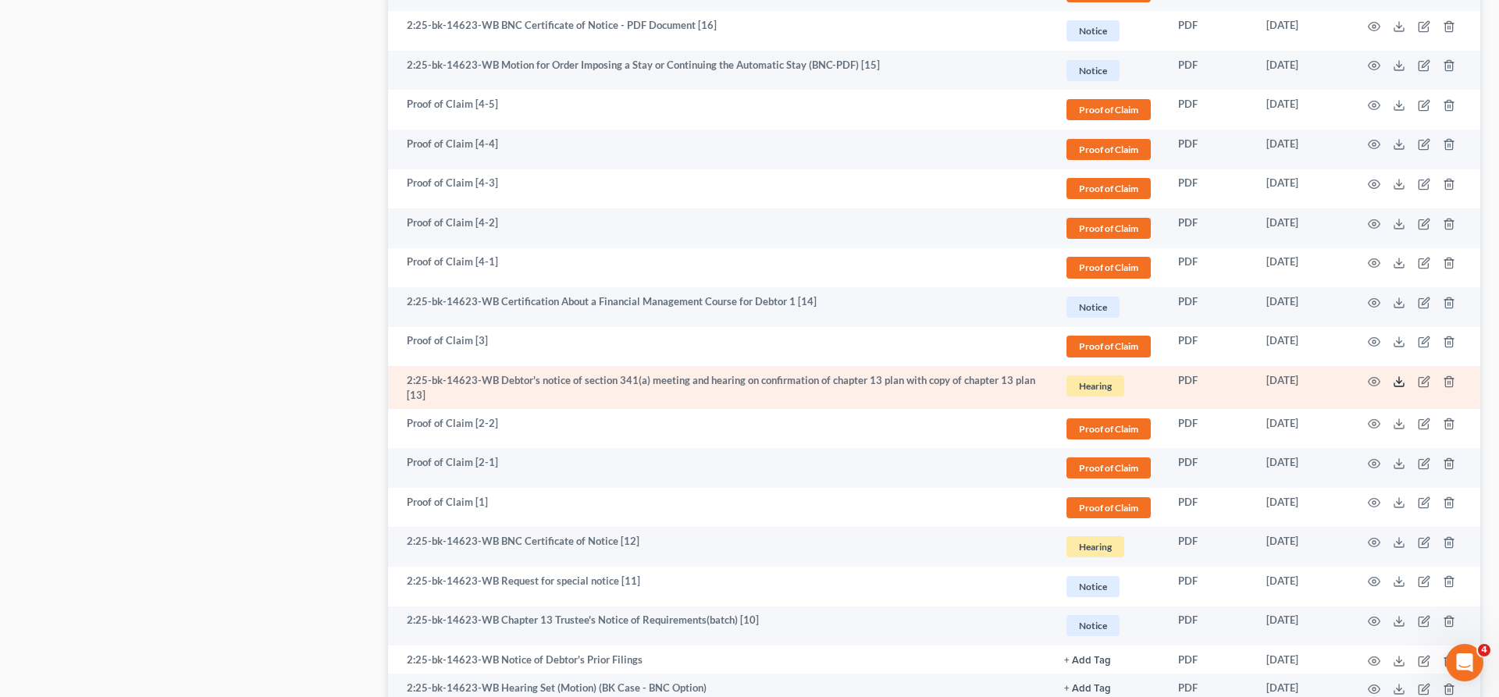
click at [1402, 380] on polyline at bounding box center [1398, 381] width 5 height 2
